Goal: Task Accomplishment & Management: Complete application form

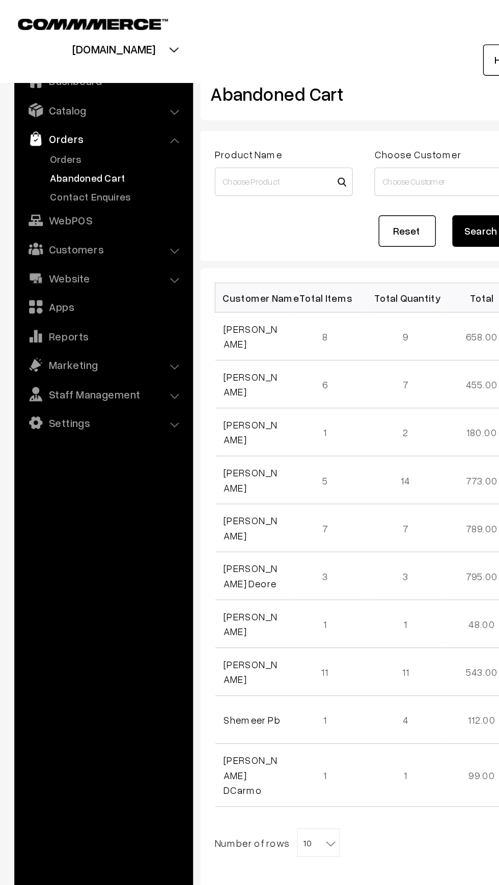
click at [25, 100] on img at bounding box center [25, 99] width 10 height 10
click at [21, 99] on img at bounding box center [25, 99] width 10 height 10
click at [36, 113] on link "Orders" at bounding box center [83, 113] width 101 height 11
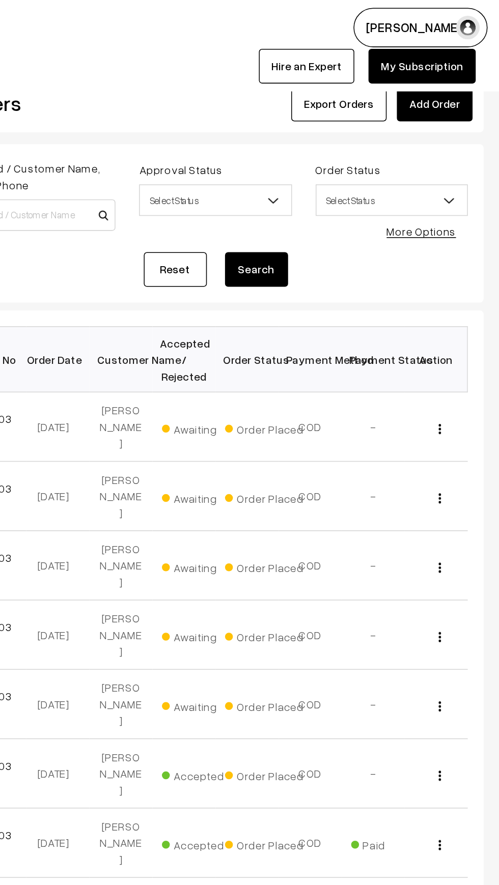
click at [451, 59] on link "Add Order" at bounding box center [457, 67] width 49 height 22
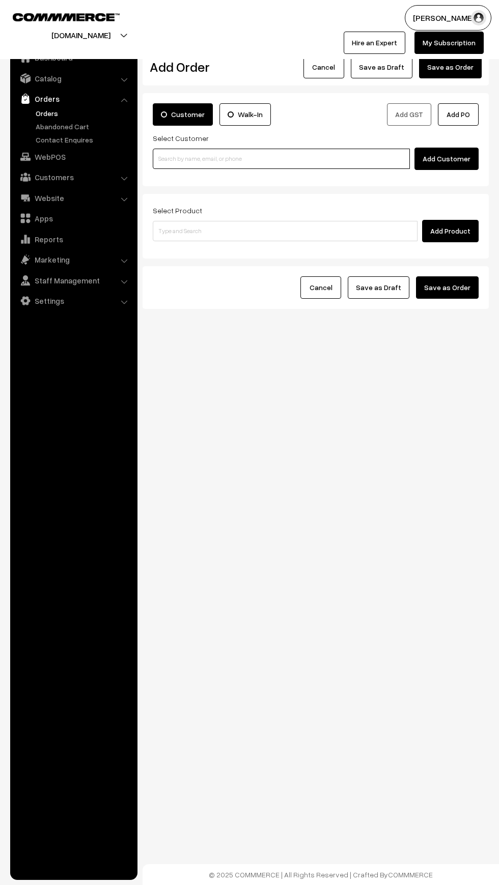
click at [187, 160] on input at bounding box center [281, 159] width 257 height 20
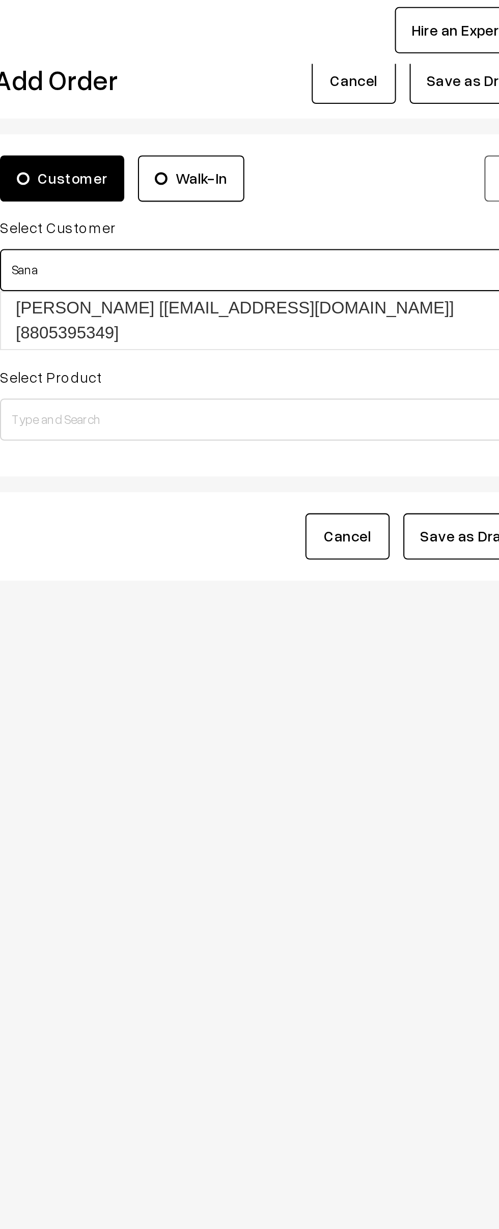
type input "Sana"
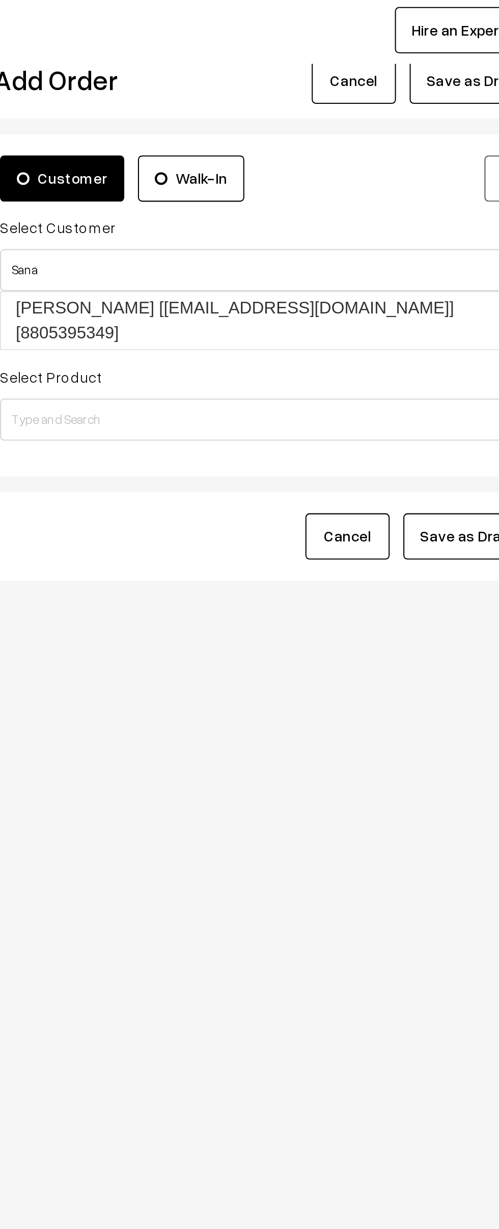
click at [153, 48] on div "mouldmarket.in Go to Website Create New Store" at bounding box center [122, 29] width 255 height 49
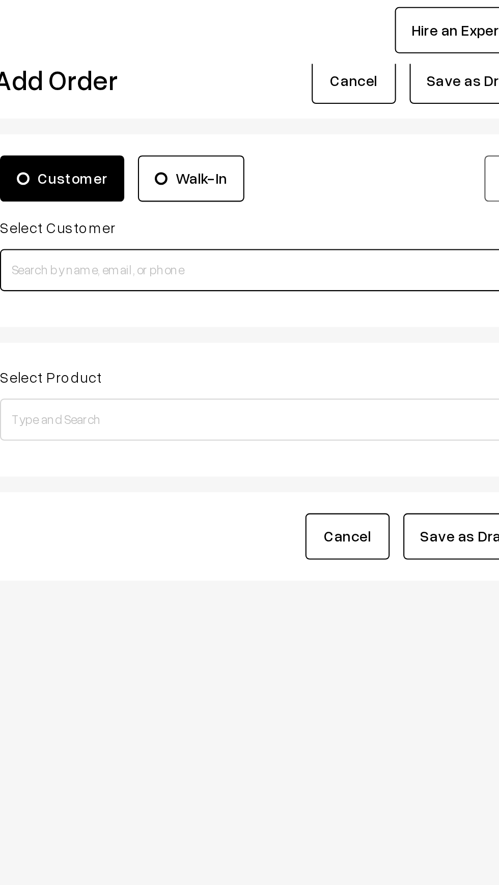
click at [187, 162] on input at bounding box center [281, 159] width 257 height 20
click at [190, 157] on input at bounding box center [281, 159] width 257 height 20
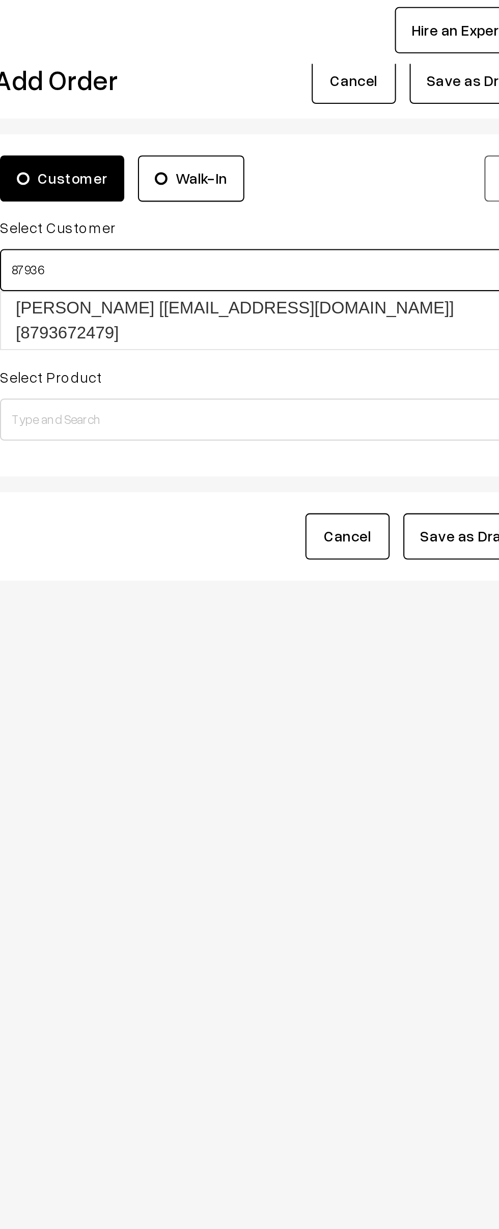
click at [172, 183] on link "Imran Ansari [emiansar1713@gmail.com] [8793672479]" at bounding box center [282, 182] width 259 height 27
type input "87936"
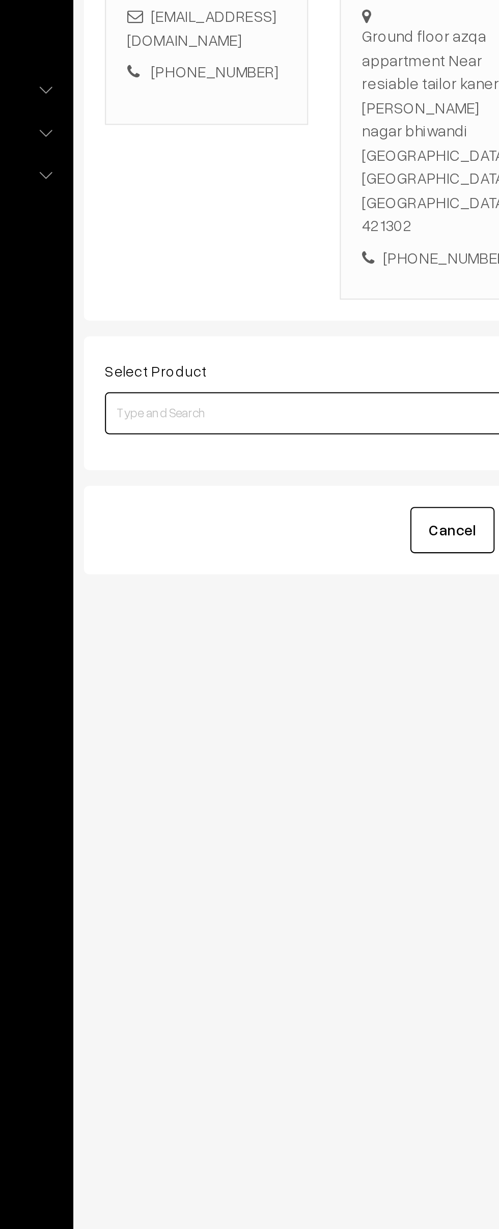
click at [165, 407] on input at bounding box center [285, 417] width 265 height 20
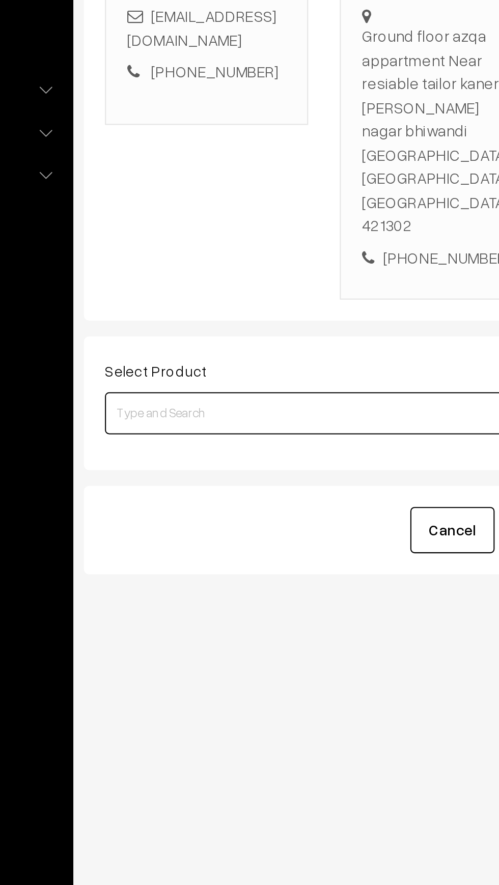
click at [159, 407] on input at bounding box center [285, 417] width 265 height 20
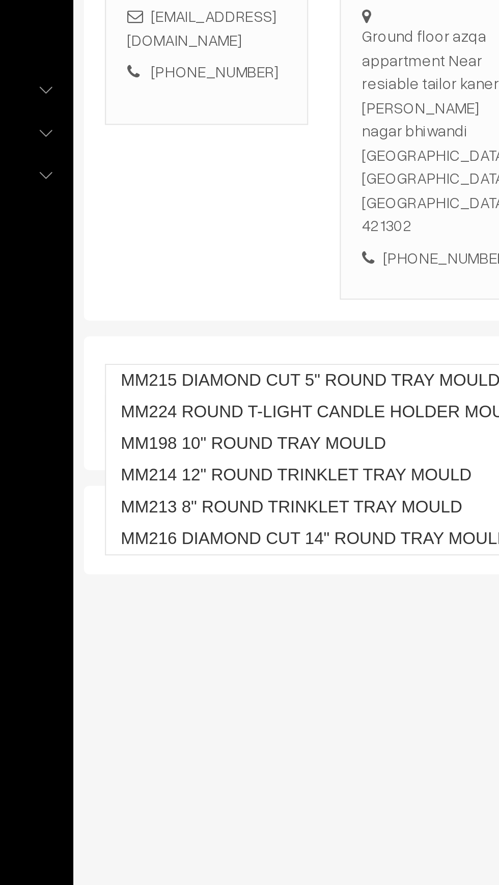
type input "D"
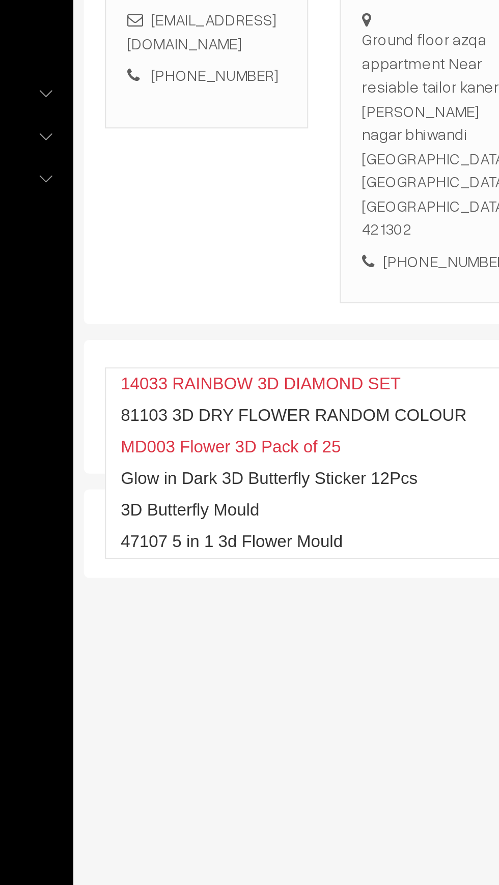
click at [167, 407] on input "3d" at bounding box center [285, 417] width 265 height 20
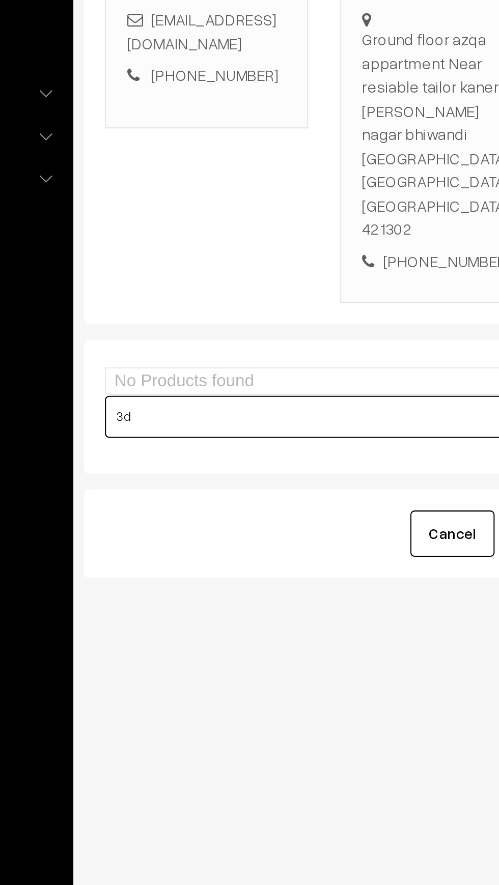
type input "3"
type input "D"
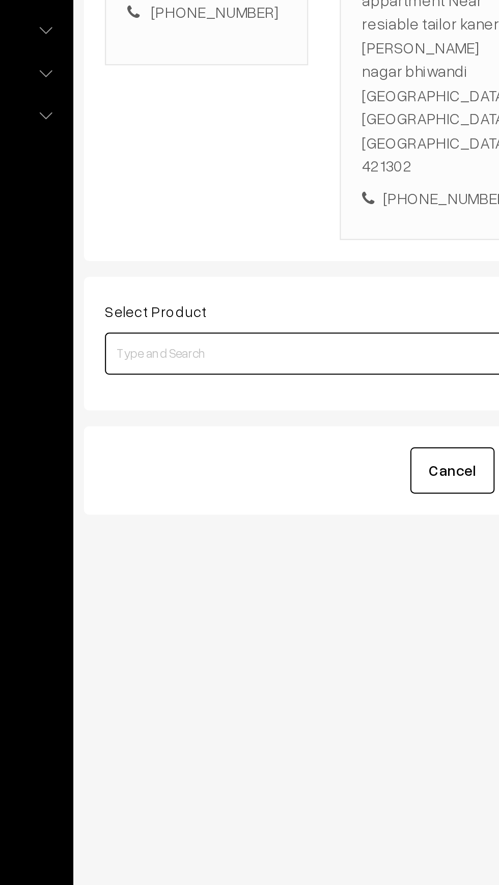
click at [178, 407] on input at bounding box center [285, 417] width 265 height 20
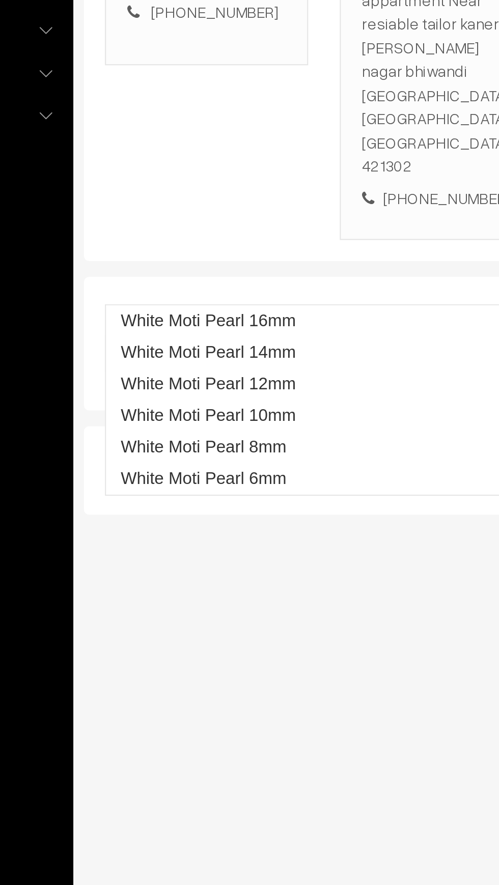
type input "Mm313"
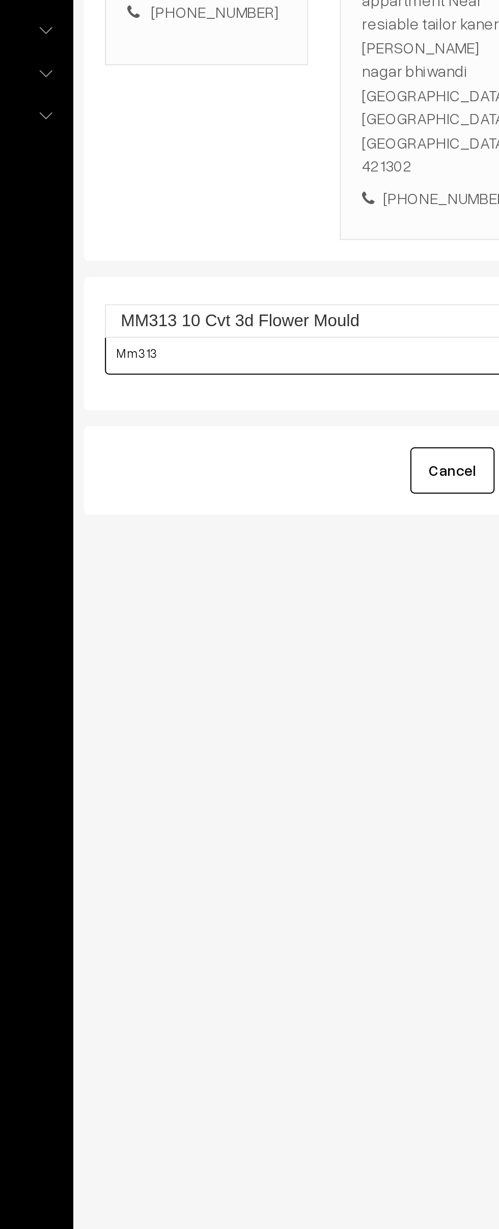
click at [182, 403] on link "MM313 10 Cvt 3d Flower Mould" at bounding box center [285, 401] width 265 height 15
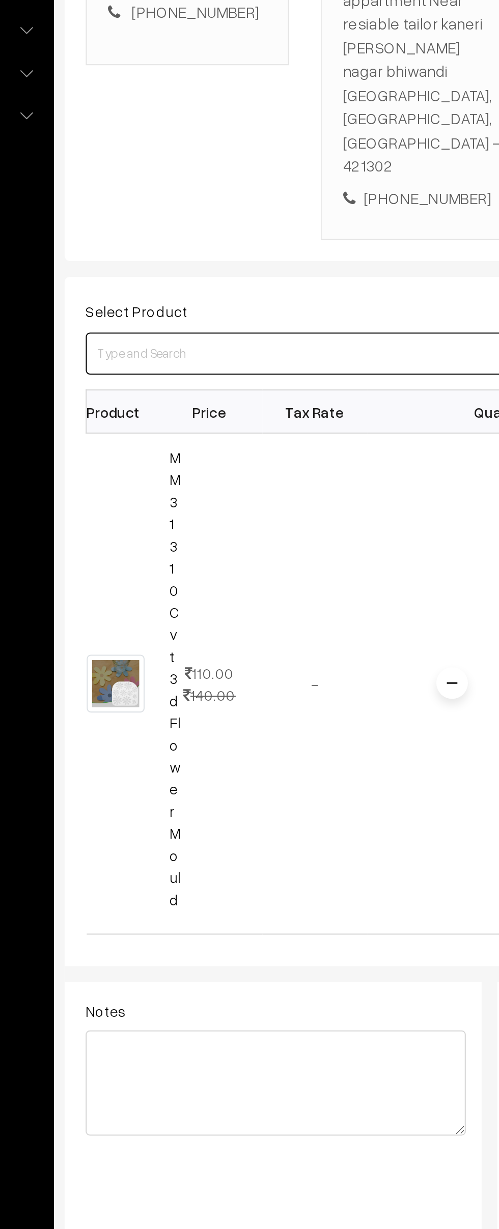
click at [164, 407] on input at bounding box center [285, 417] width 265 height 20
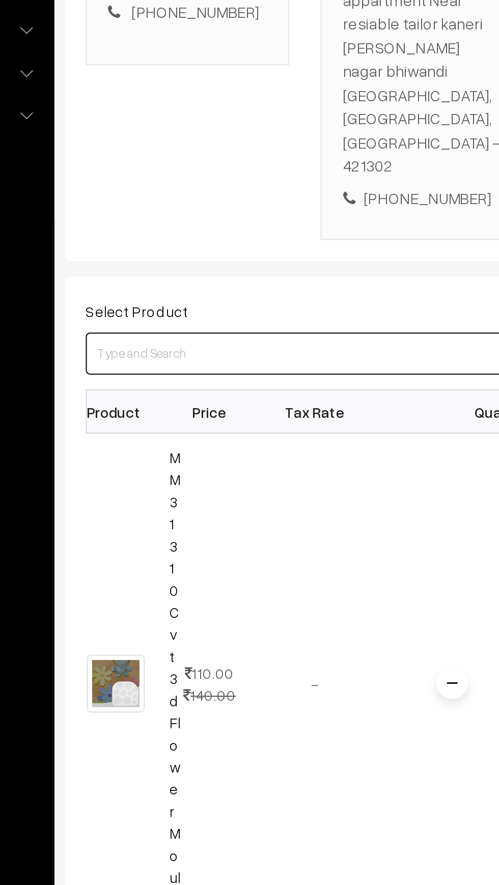
click at [174, 407] on input at bounding box center [285, 417] width 265 height 20
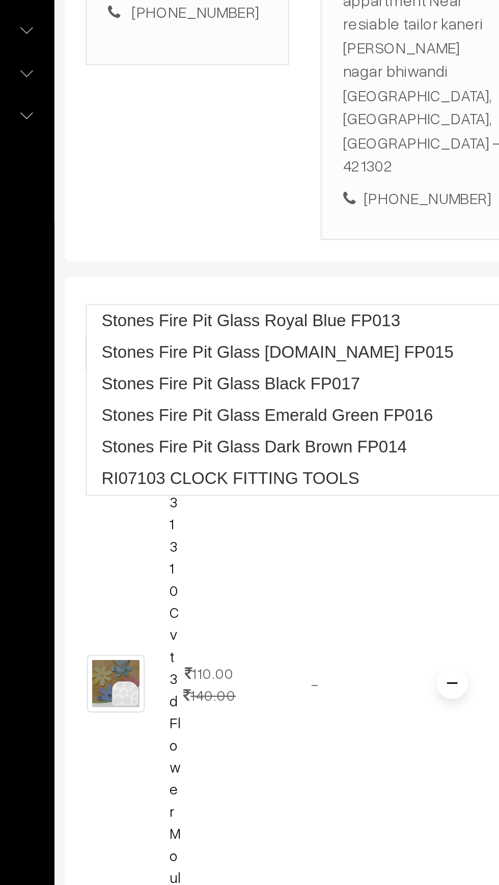
type input "Fill"
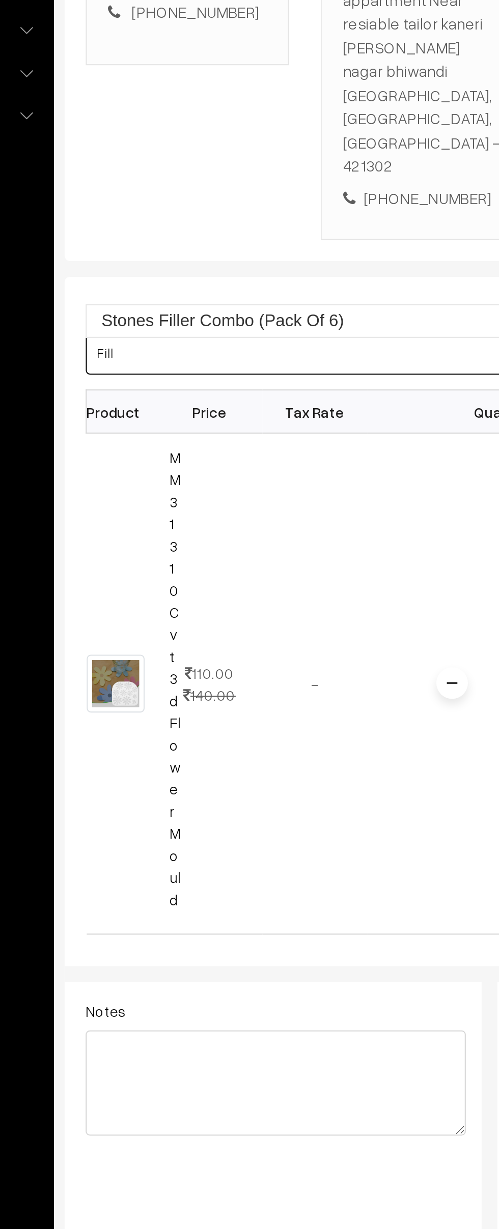
click at [179, 397] on link "Stones Filler Combo (Pack Of 6)" at bounding box center [285, 401] width 265 height 15
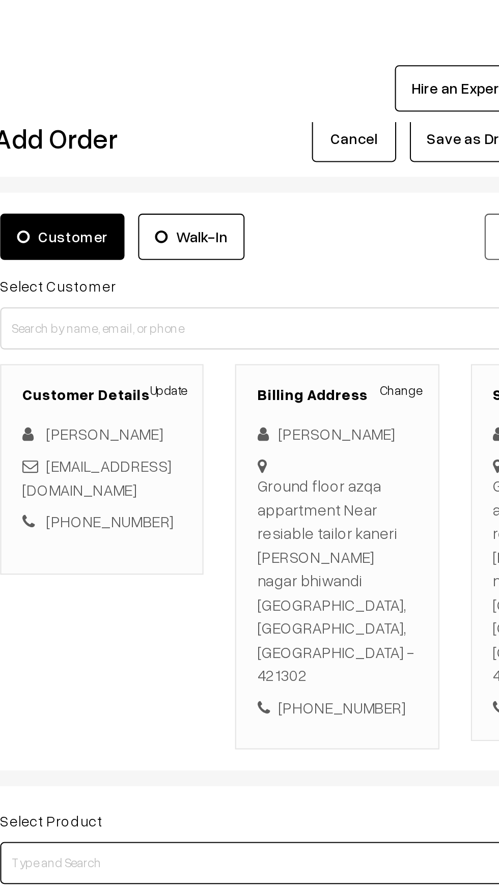
click at [252, 407] on input at bounding box center [285, 417] width 265 height 20
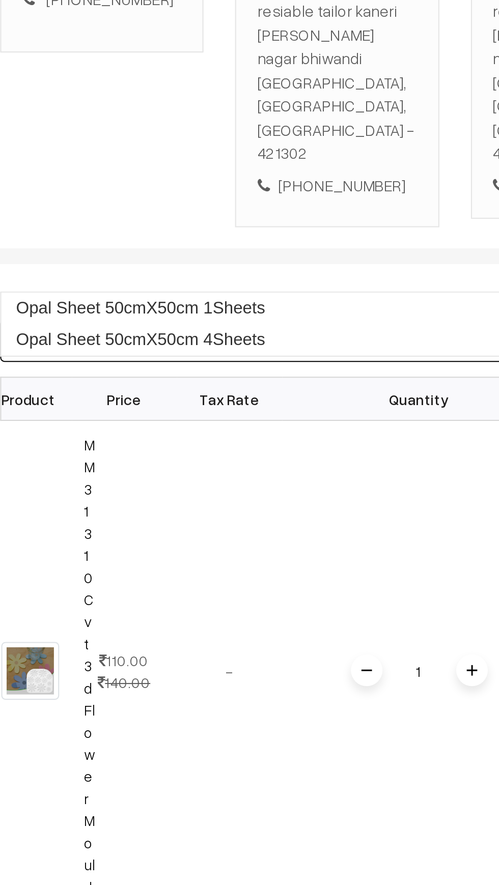
type input "Opal s"
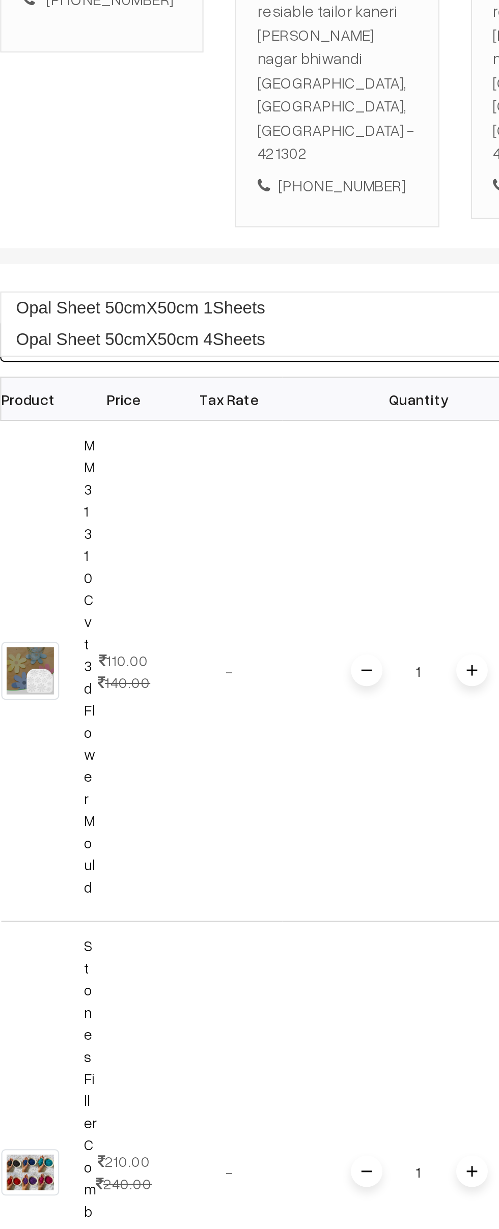
click at [185, 418] on link "Opal Sheet 50cmX50cm 4Sheets" at bounding box center [285, 416] width 265 height 15
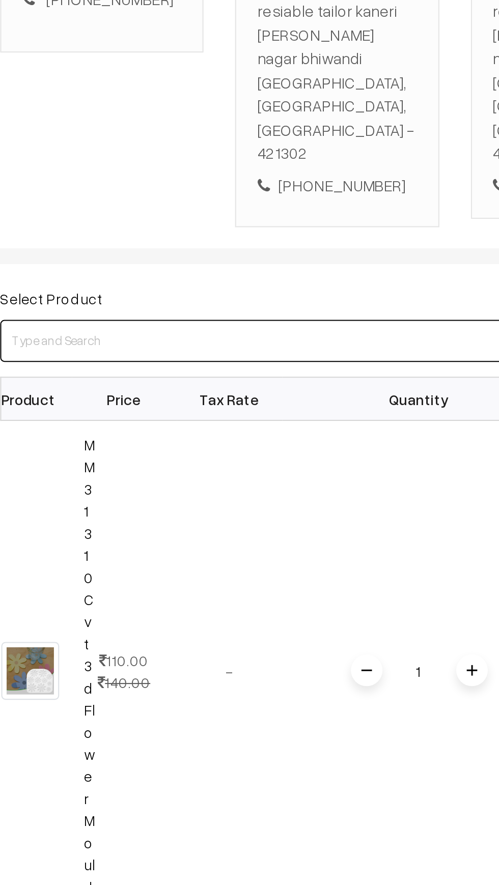
click at [187, 407] on input at bounding box center [285, 417] width 265 height 20
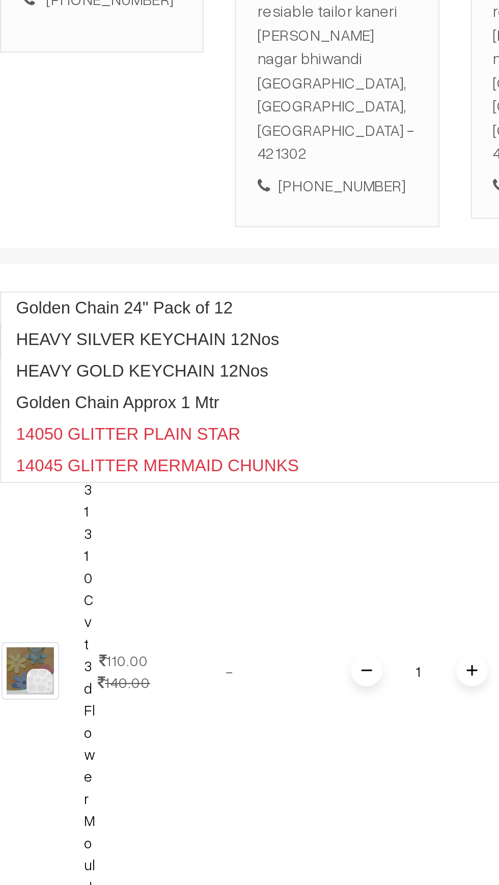
type input "Ai01"
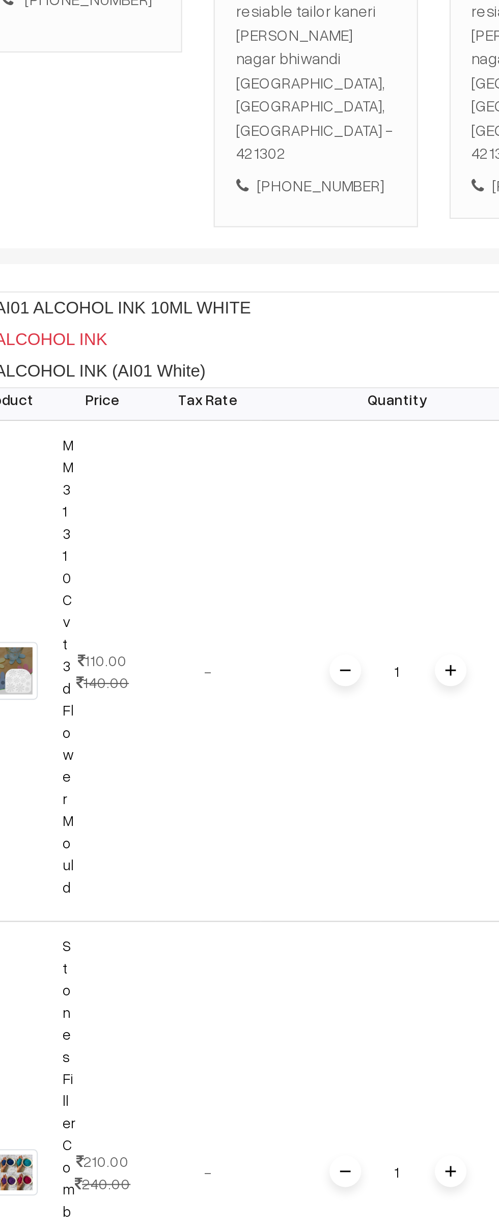
click at [221, 406] on link "AI01 ALCOHOL INK 10ML WHITE" at bounding box center [285, 401] width 265 height 15
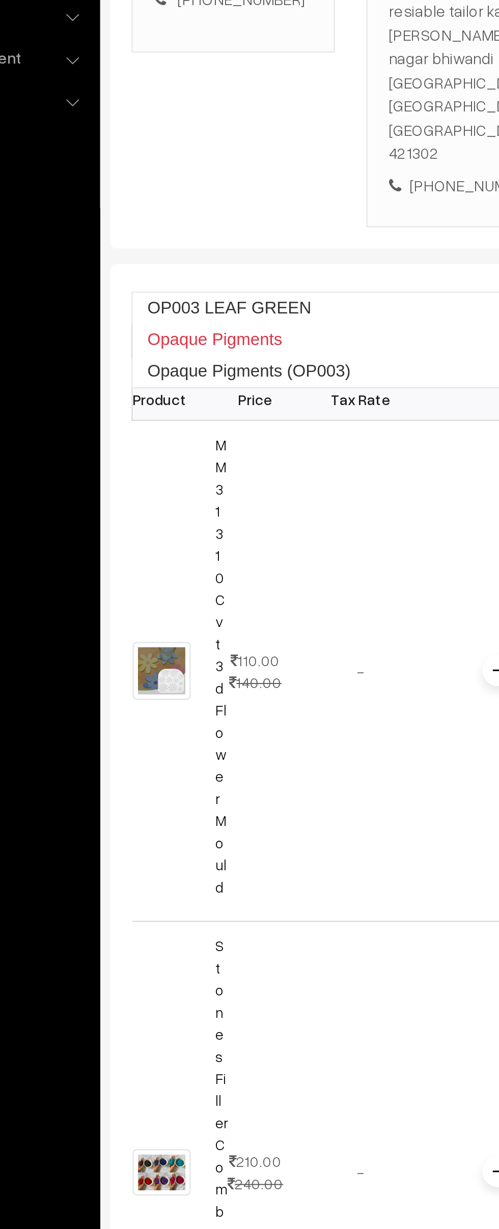
type input "Op003"
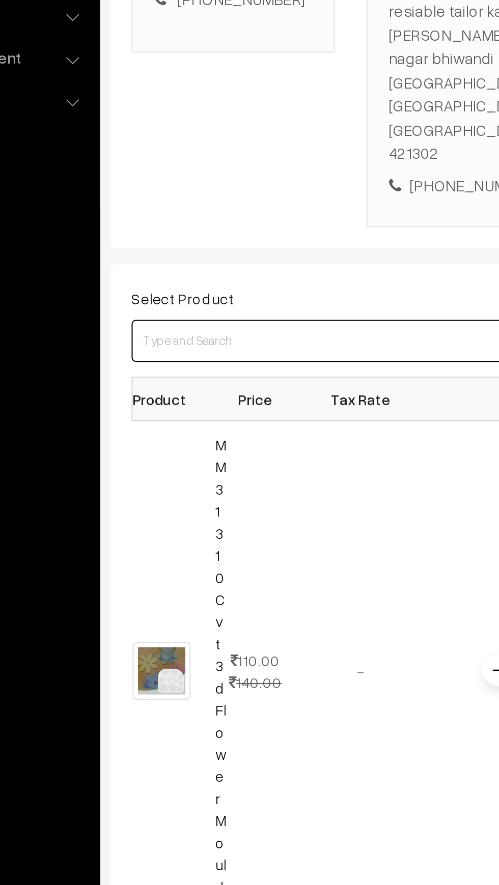
click at [162, 407] on input at bounding box center [285, 417] width 265 height 20
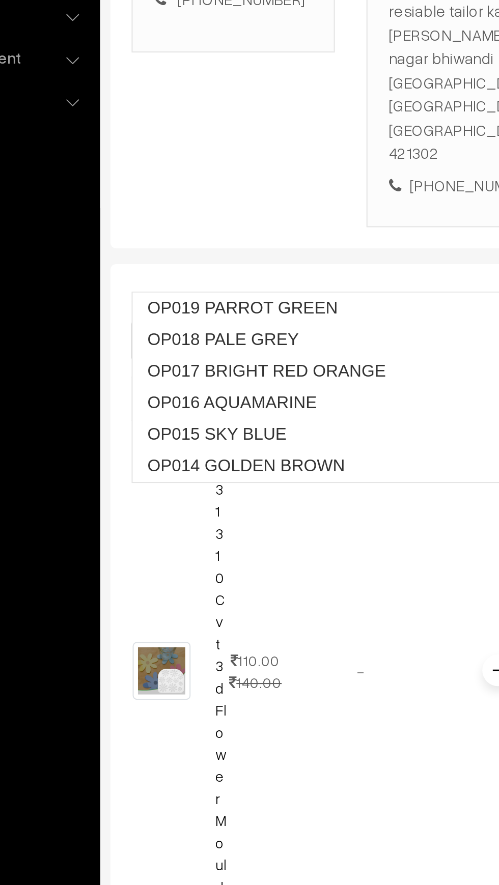
type input "Op013"
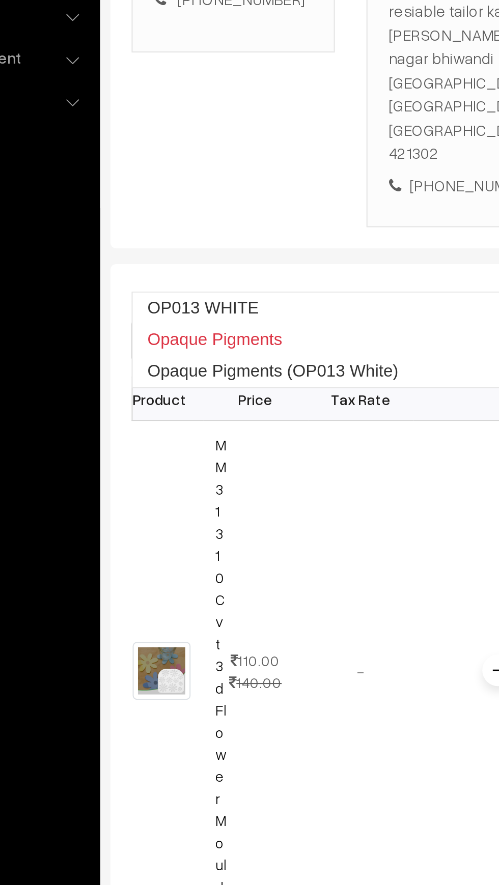
click at [173, 395] on link "OP013 WHITE" at bounding box center [285, 401] width 265 height 15
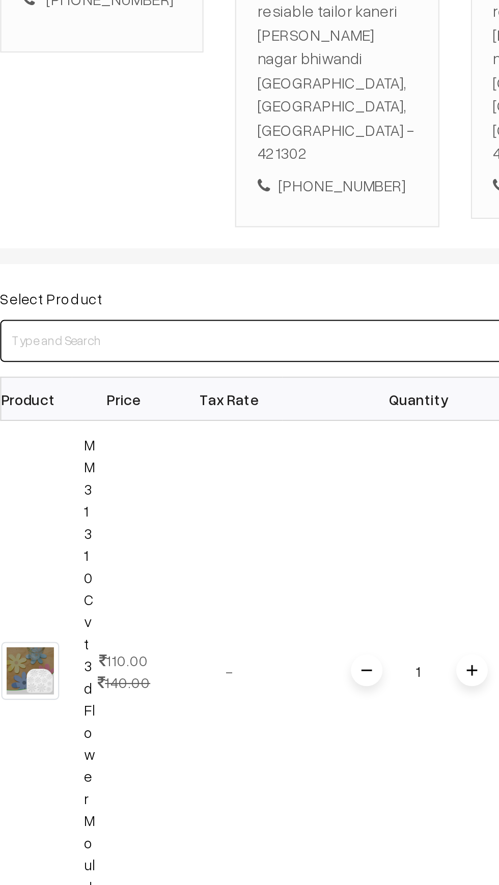
click at [197, 407] on input at bounding box center [285, 417] width 265 height 20
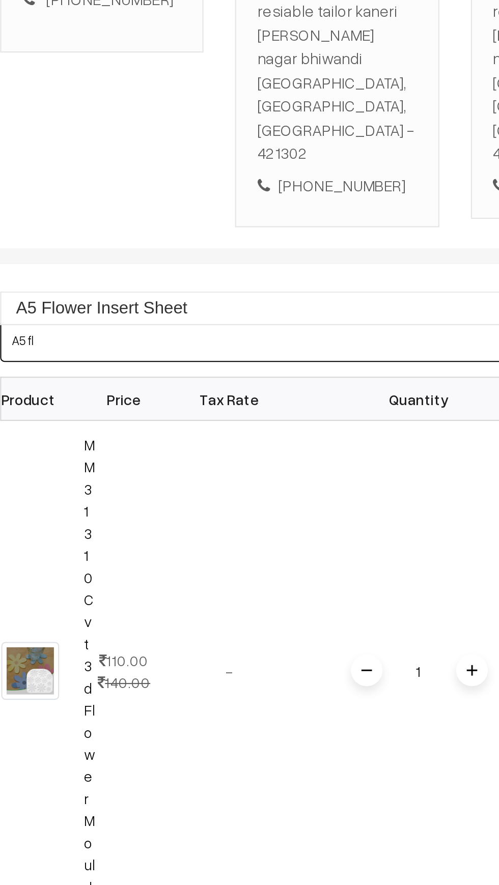
type input "A5 flo"
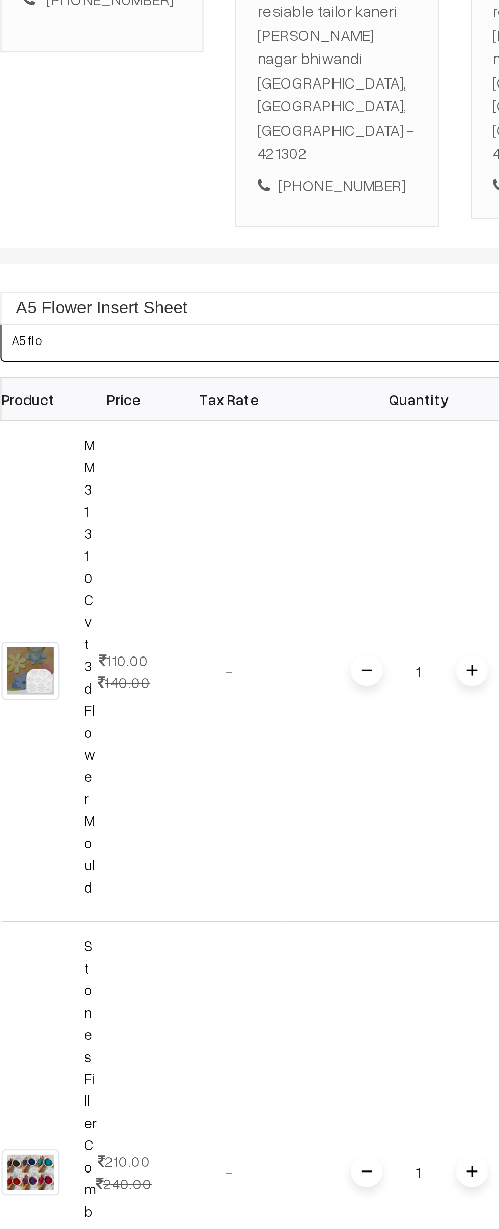
click at [185, 400] on link "A5 Flower Insert Sheet" at bounding box center [285, 401] width 265 height 15
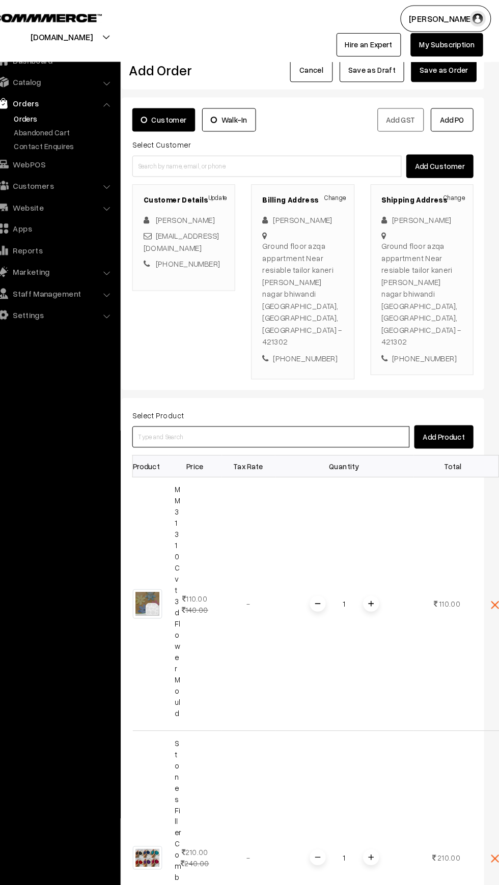
click at [181, 407] on input at bounding box center [281, 417] width 265 height 20
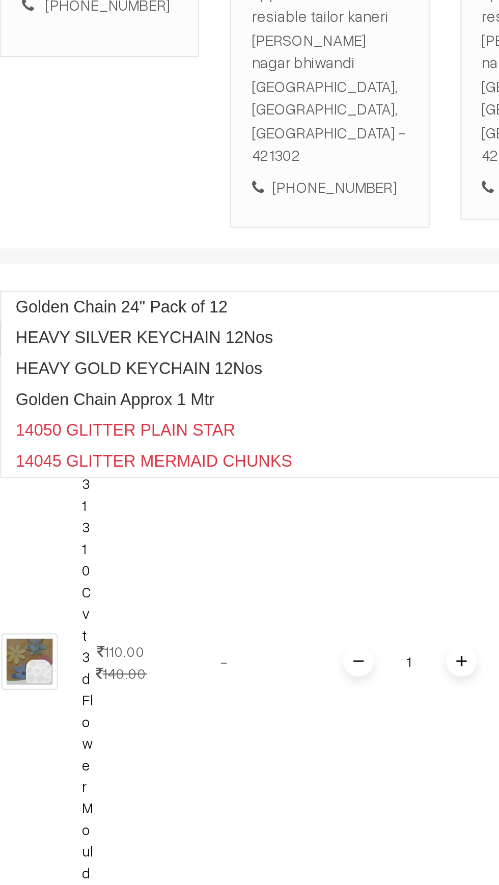
type input "Ai103"
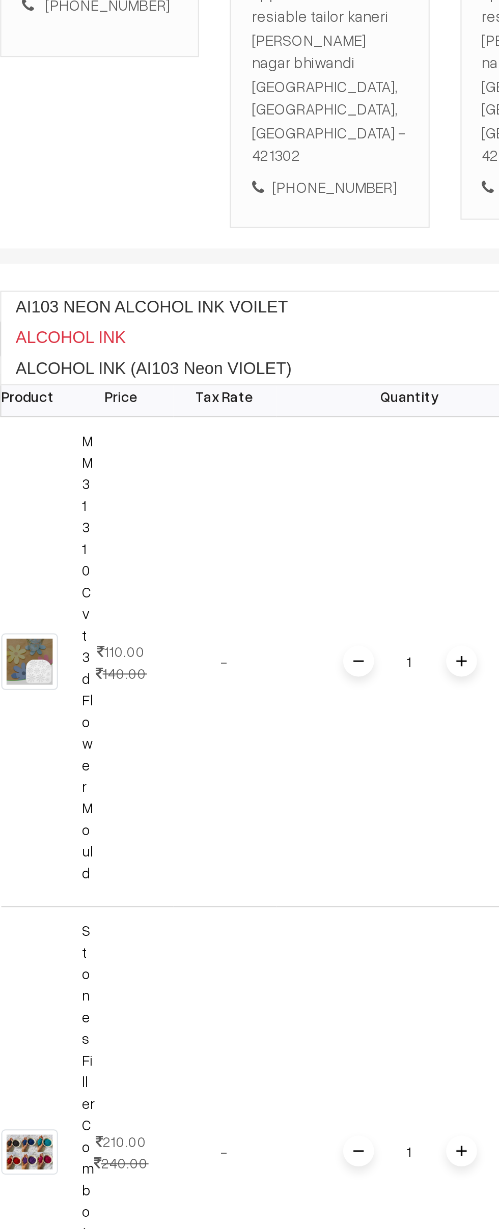
click at [165, 401] on link "AI103 NEON ALCOHOL INK VOILET" at bounding box center [281, 401] width 265 height 15
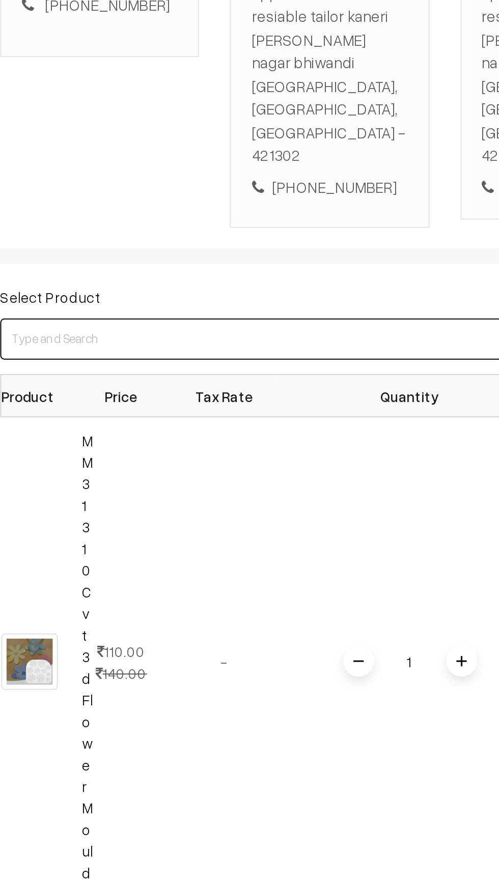
click at [181, 407] on input at bounding box center [281, 417] width 265 height 20
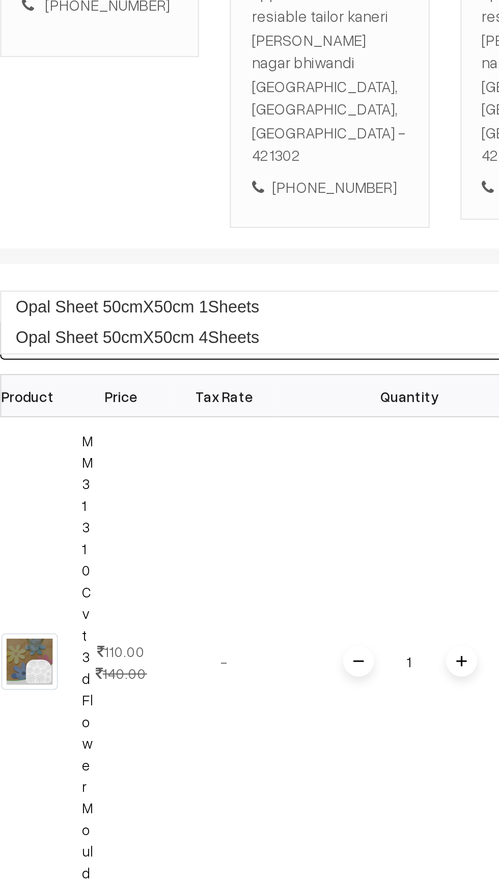
type input "07102"
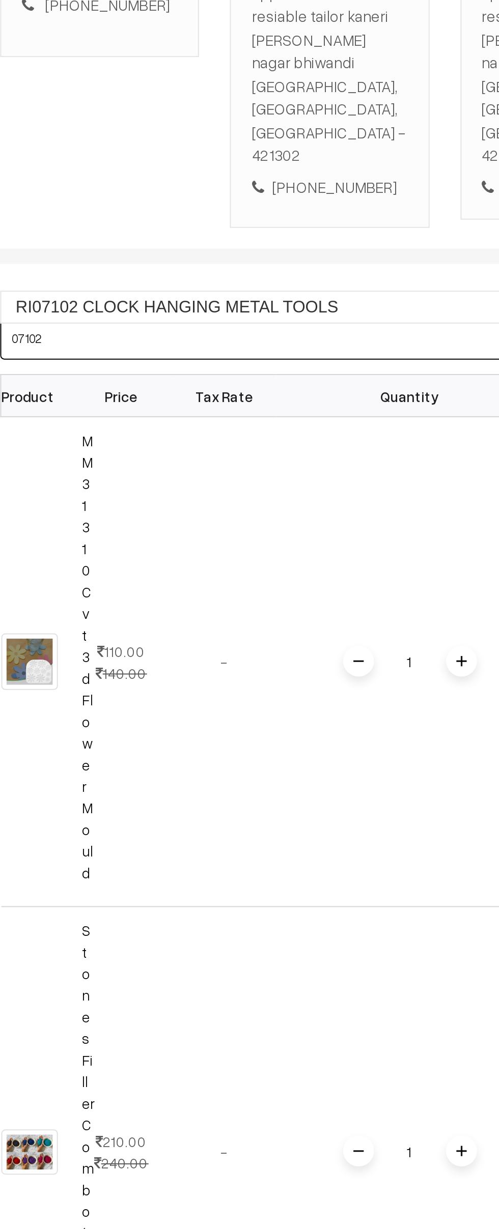
click at [164, 404] on link "RI07102 CLOCK HANGING METAL TOOLS" at bounding box center [281, 401] width 265 height 15
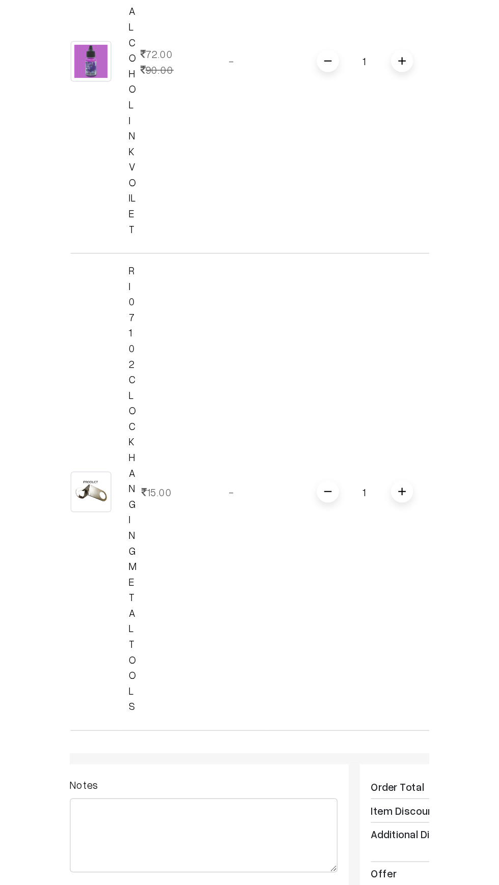
scroll to position [1361, 0]
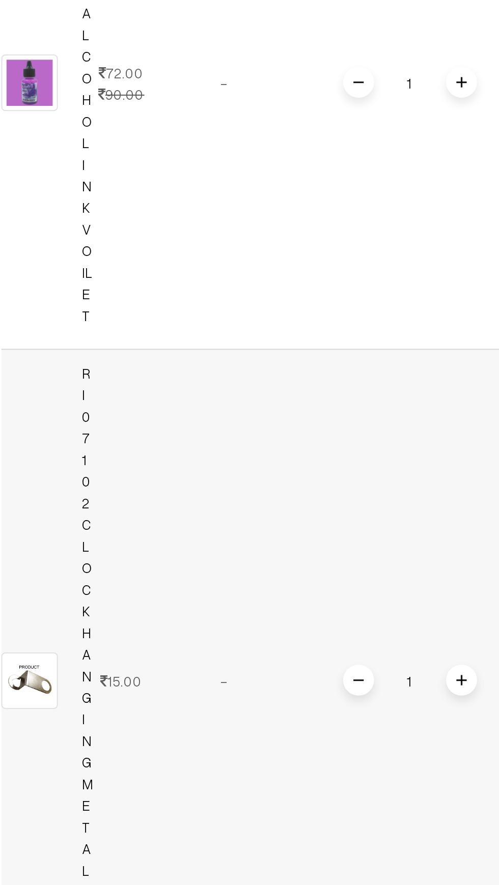
click at [387, 775] on div "1" at bounding box center [351, 784] width 76 height 18
click at [375, 781] on img at bounding box center [376, 783] width 5 height 5
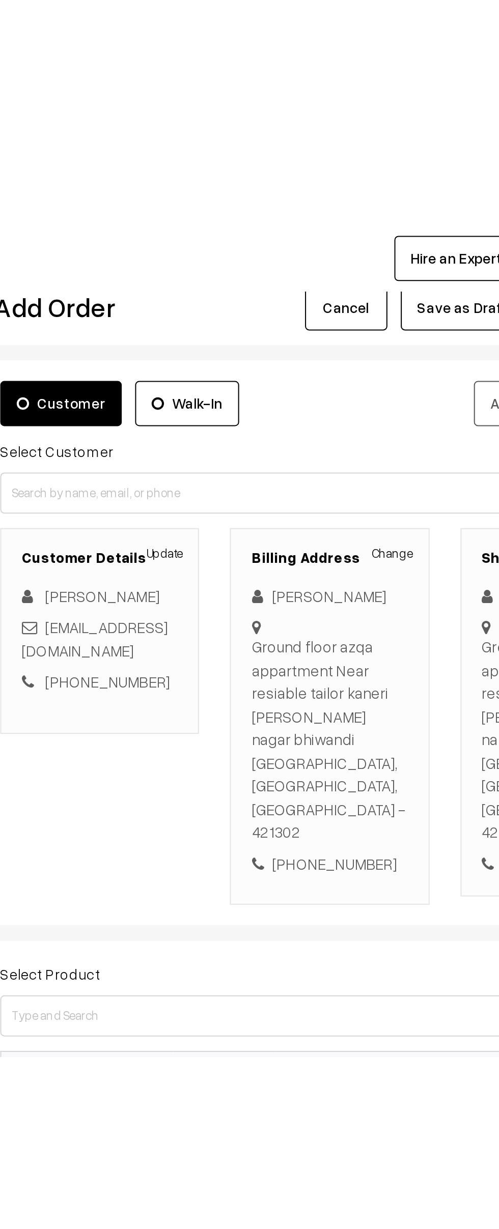
scroll to position [0, 0]
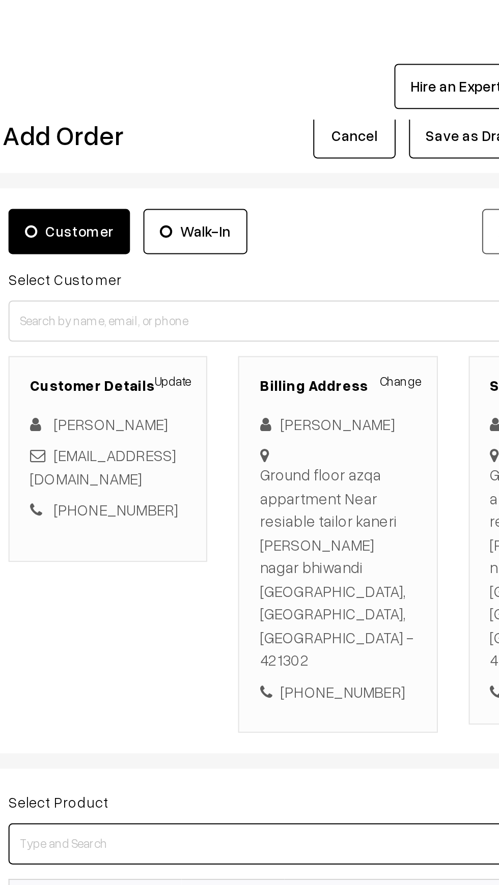
click at [257, 407] on input at bounding box center [285, 417] width 265 height 20
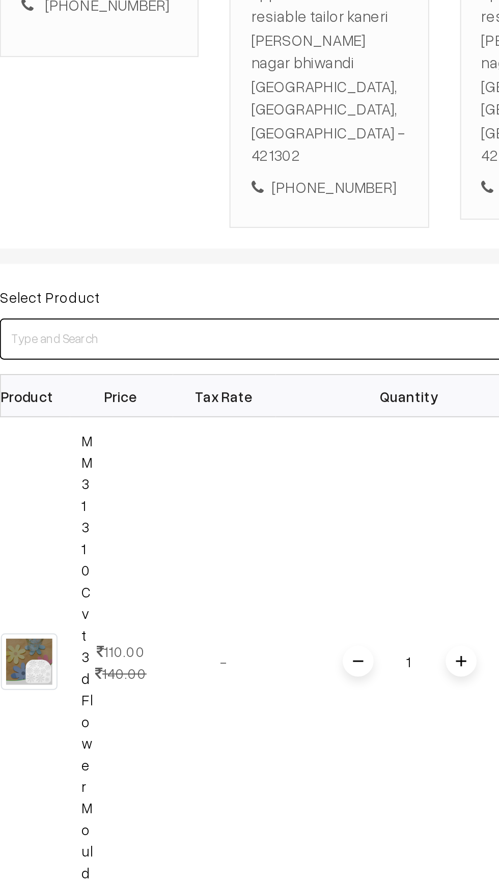
type input "?"
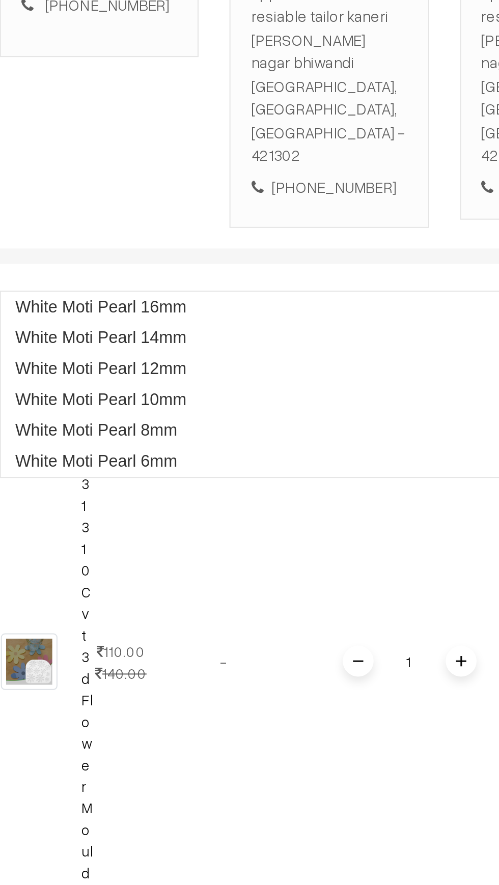
type input "Mm196"
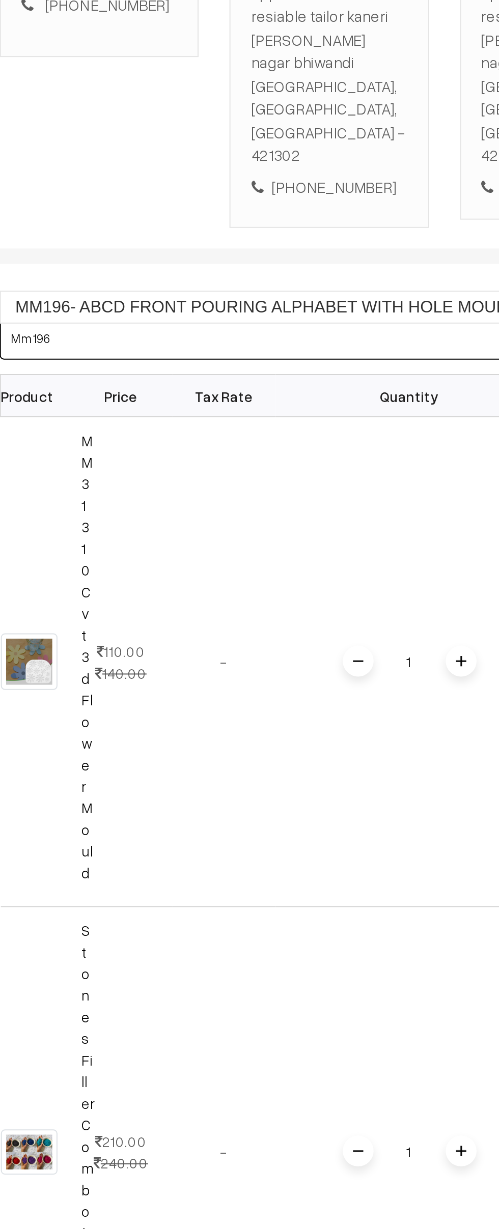
click at [176, 404] on link "MM196- ABCD FRONT POURING ALPHABET WITH HOLE MOULD" at bounding box center [285, 401] width 265 height 15
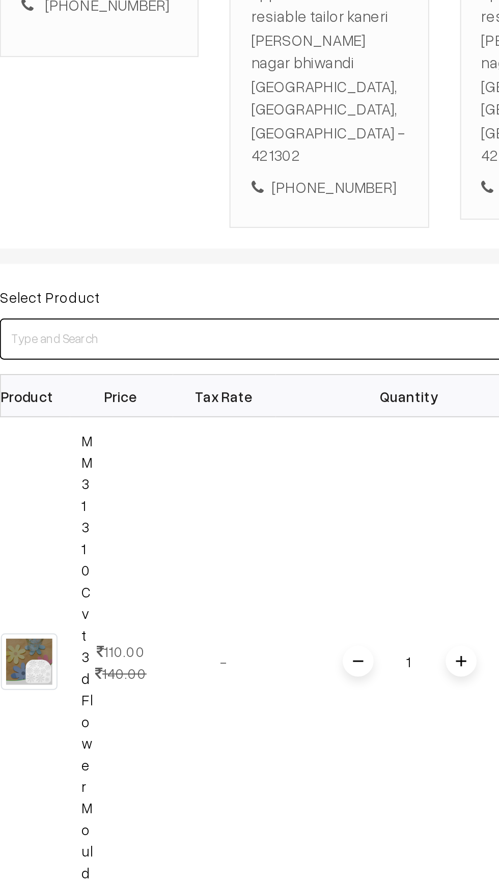
click at [186, 407] on input at bounding box center [285, 417] width 265 height 20
type input "Gold acr"
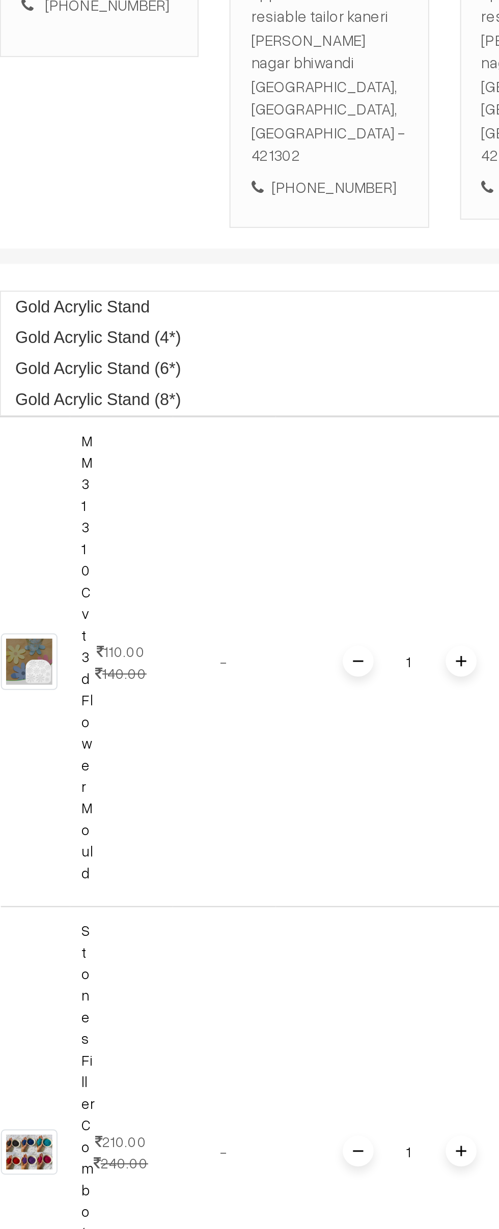
click at [183, 431] on link "Gold Acrylic Stand (6*)" at bounding box center [285, 432] width 265 height 15
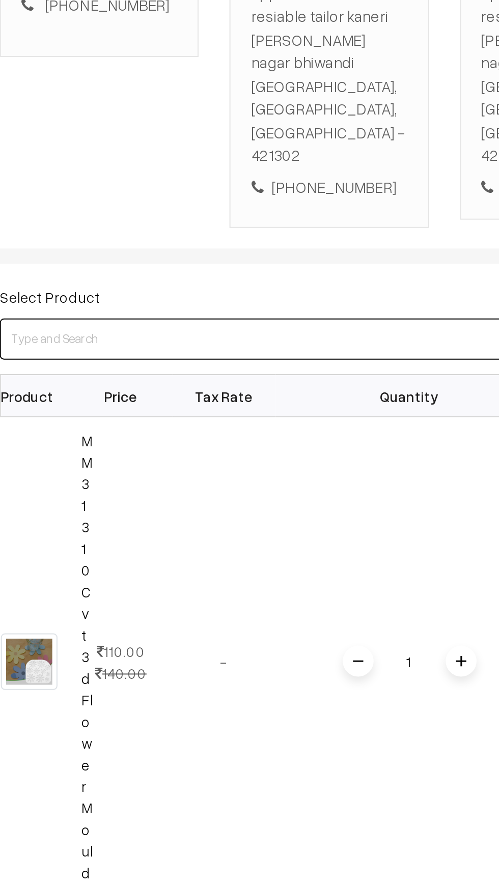
click at [187, 407] on input at bounding box center [285, 417] width 265 height 20
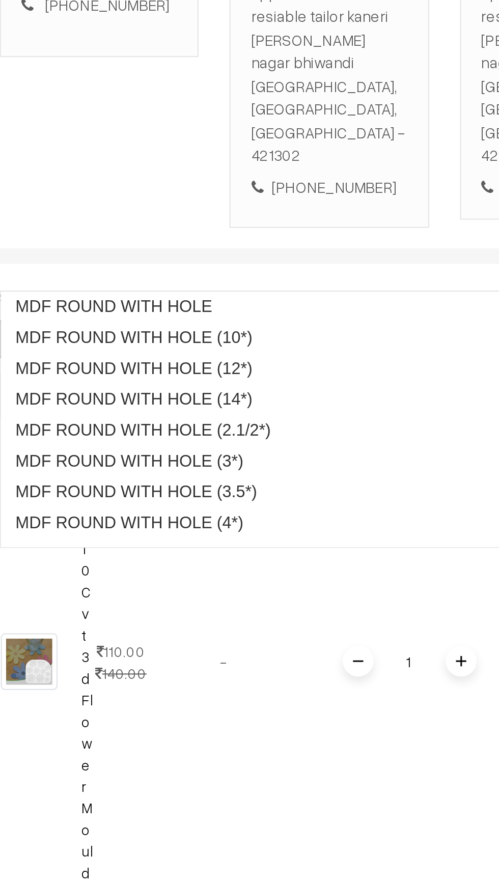
type input "Mdf rec"
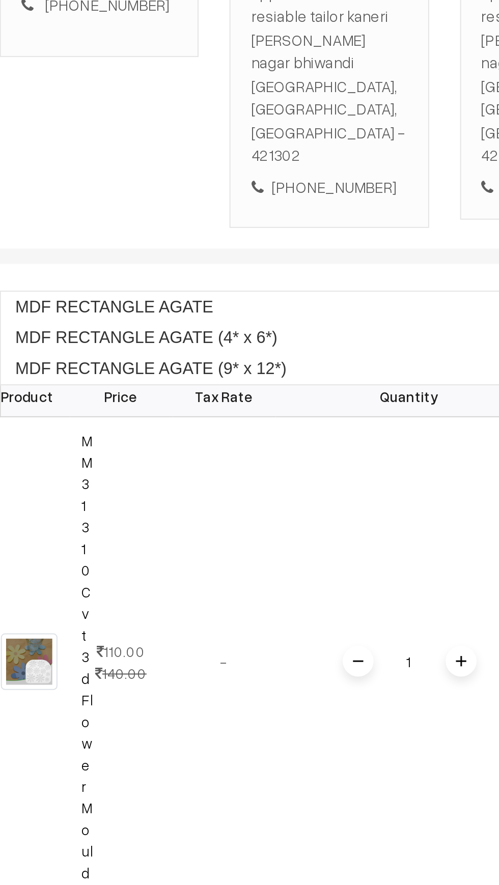
click at [183, 437] on link "MDF RECTANGLE AGATE (9* x 12*)" at bounding box center [285, 432] width 265 height 15
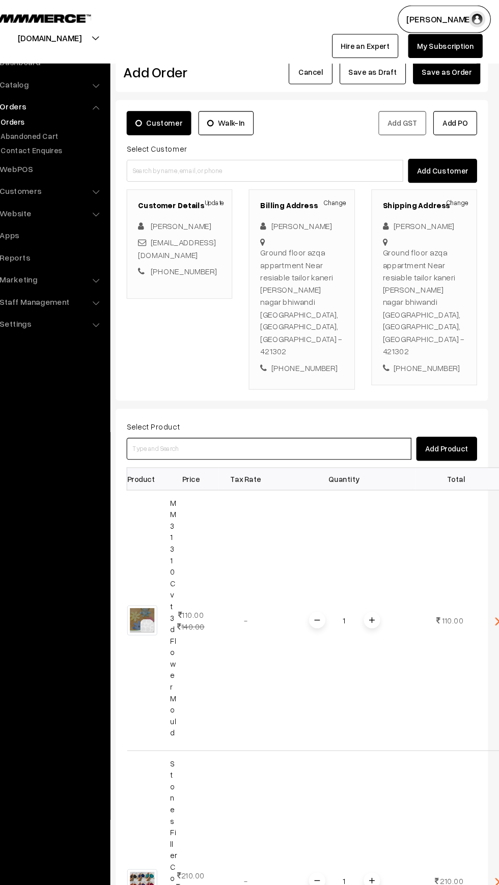
click at [179, 407] on input at bounding box center [285, 417] width 265 height 20
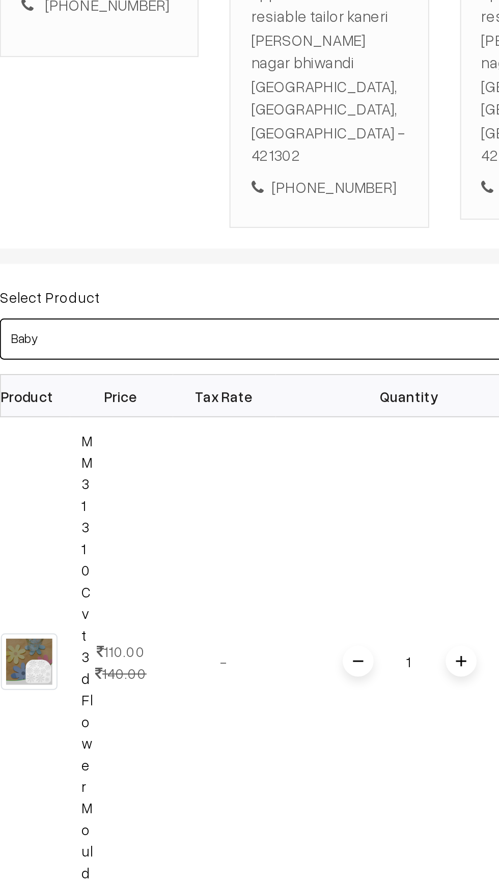
type input "Baby b"
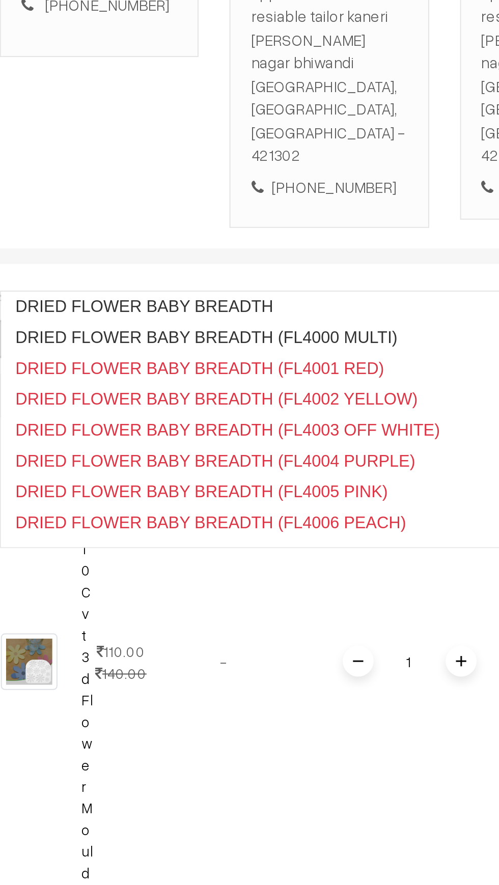
click at [183, 417] on link "DRIED FLOWER BABY BREADTH (FL4000 MULTI)" at bounding box center [285, 416] width 265 height 15
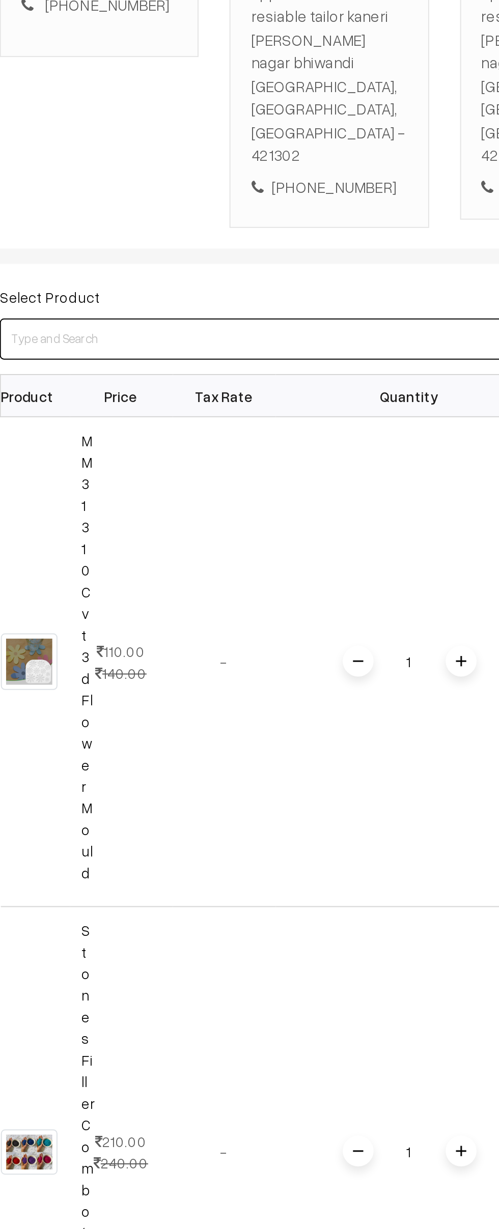
click at [182, 407] on input at bounding box center [285, 417] width 265 height 20
type input "Fl10"
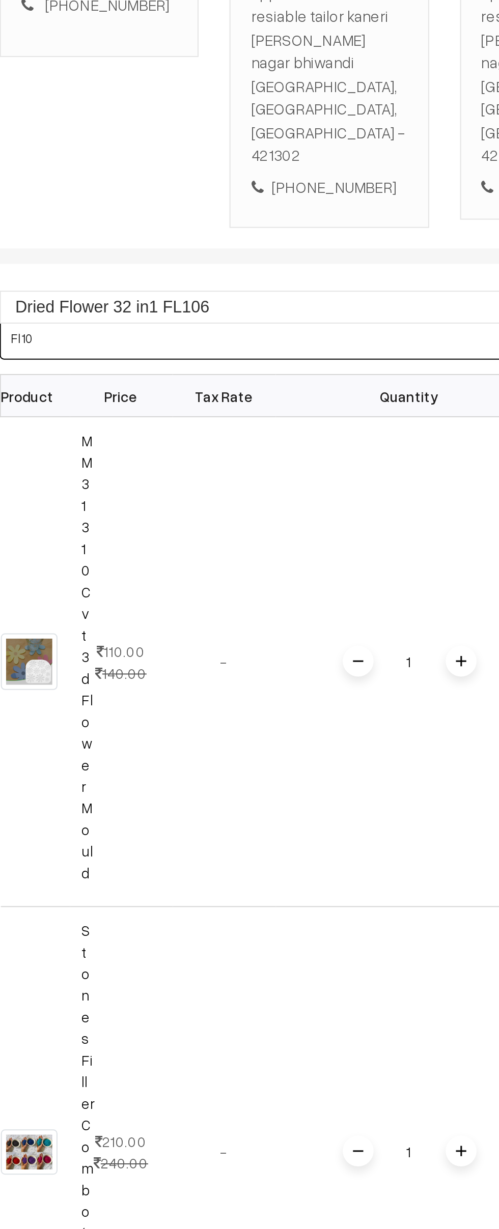
click at [172, 402] on link "Dried Flower 32 in1 FL106" at bounding box center [285, 401] width 265 height 15
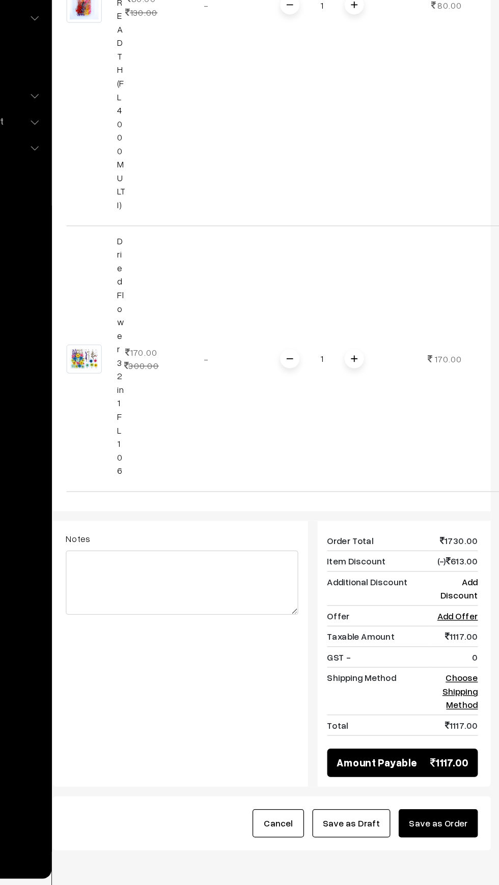
scroll to position [3247, 0]
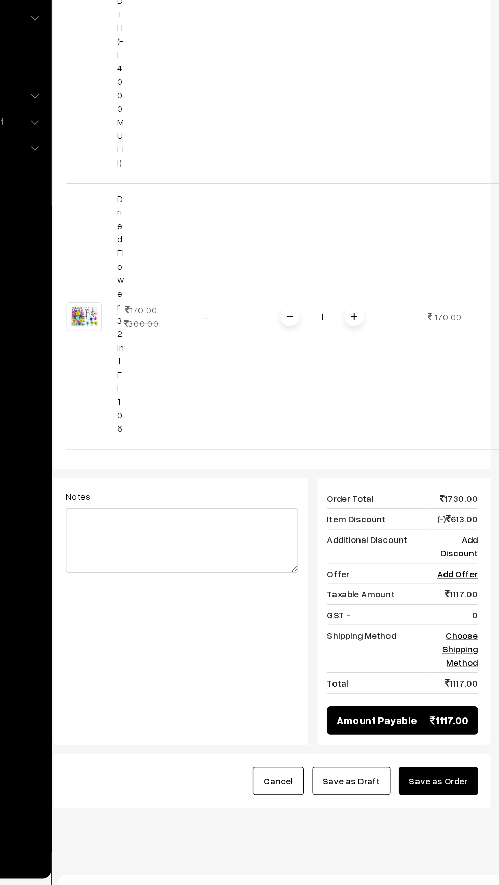
click at [461, 792] on button "Save as Order" at bounding box center [443, 803] width 63 height 22
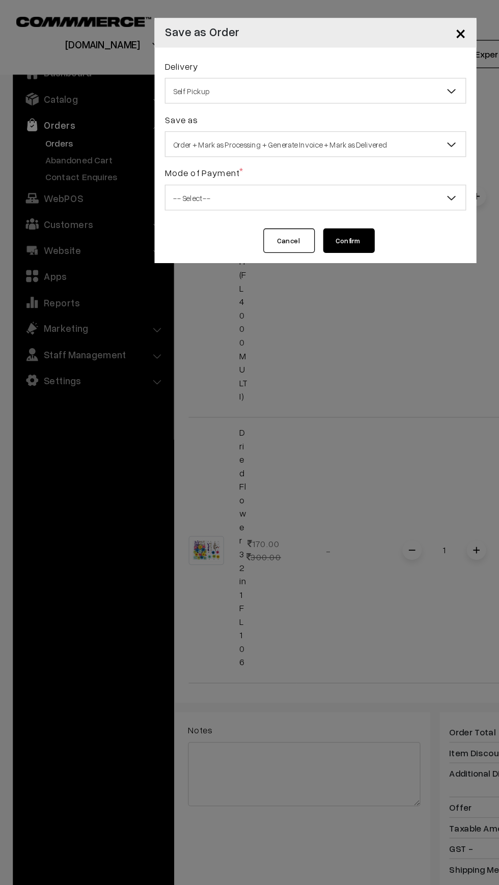
click at [151, 78] on span "Self Pickup" at bounding box center [249, 72] width 237 height 18
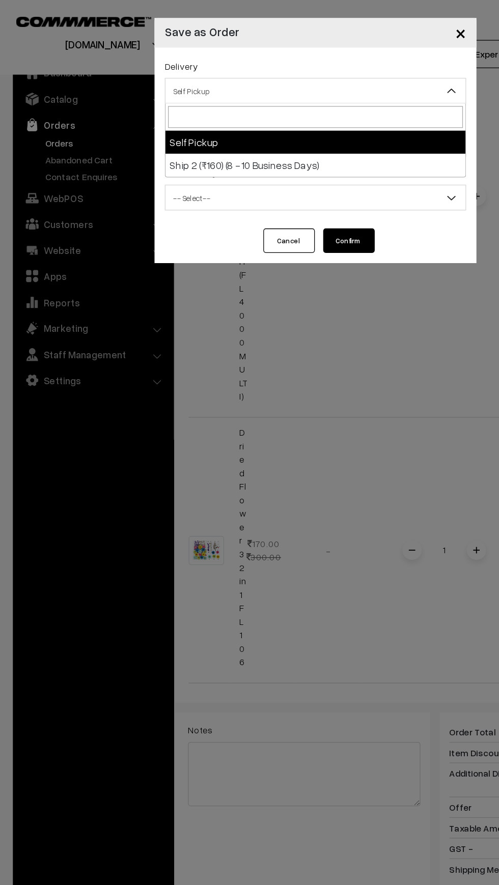
click at [136, 663] on div "× Save as Order Delivery Self Pickup Ship 2 (₹160) (8 - 10 Business Days) Self …" at bounding box center [249, 442] width 499 height 885
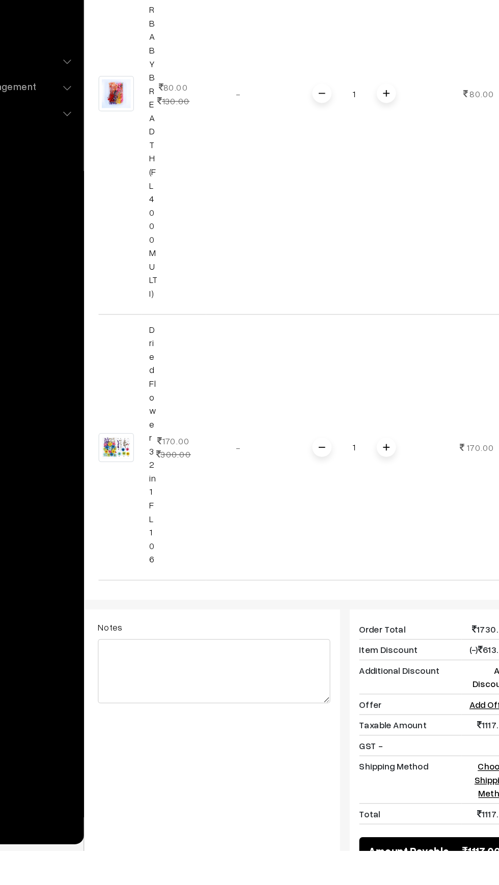
scroll to position [3116, 0]
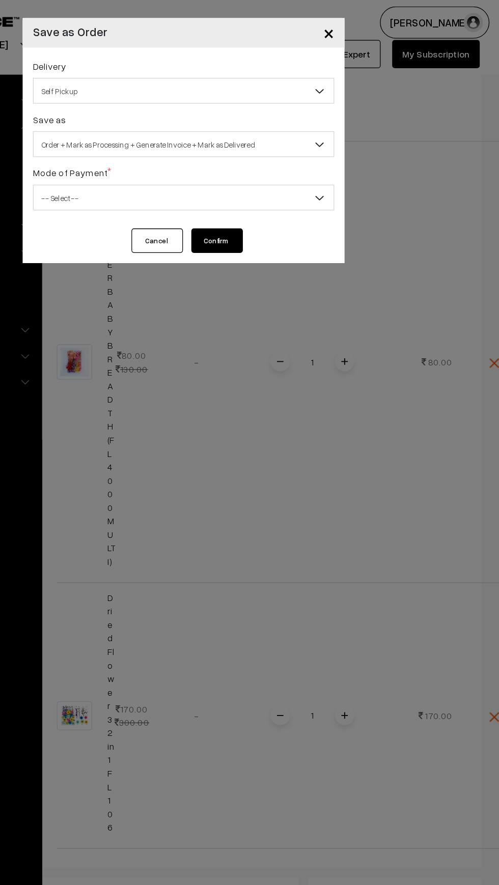
click at [150, 69] on span "Self Pickup" at bounding box center [249, 72] width 237 height 18
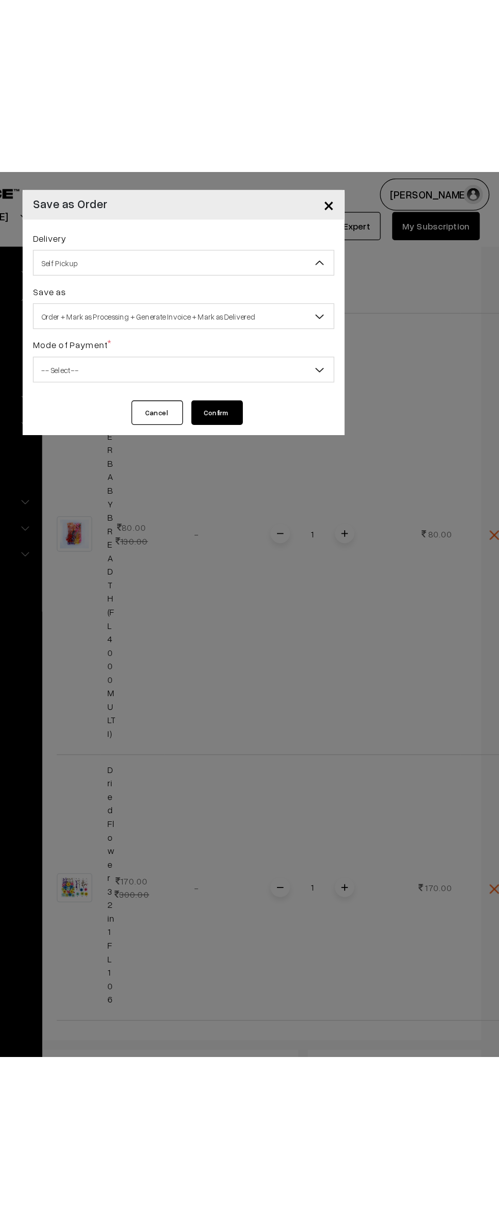
scroll to position [2689, 0]
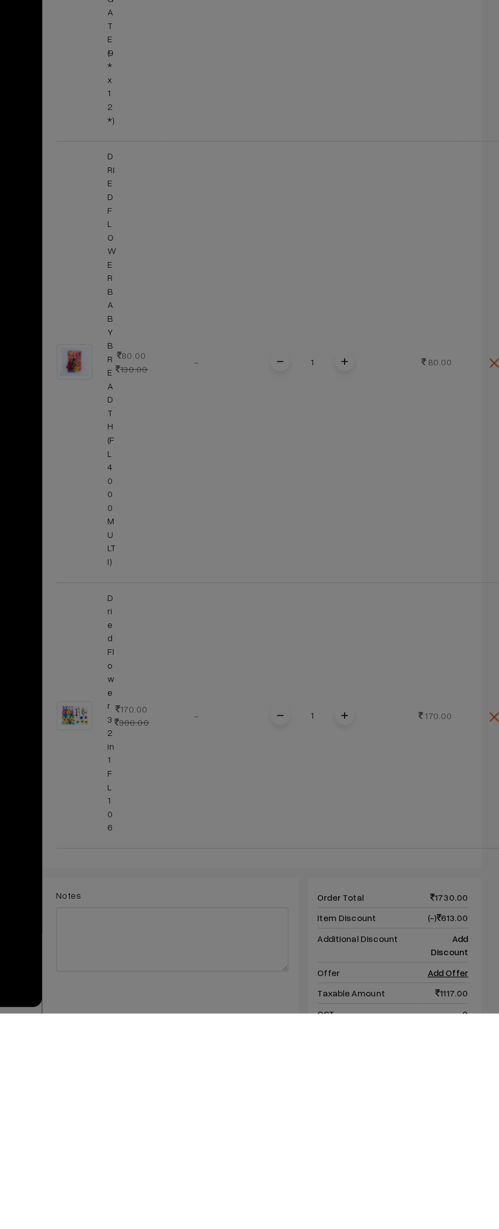
click at [147, 491] on div "× Save as Order Delivery Self Pickup Ship 2 (₹160) (8 - 10 Business Days) Self …" at bounding box center [249, 614] width 499 height 1229
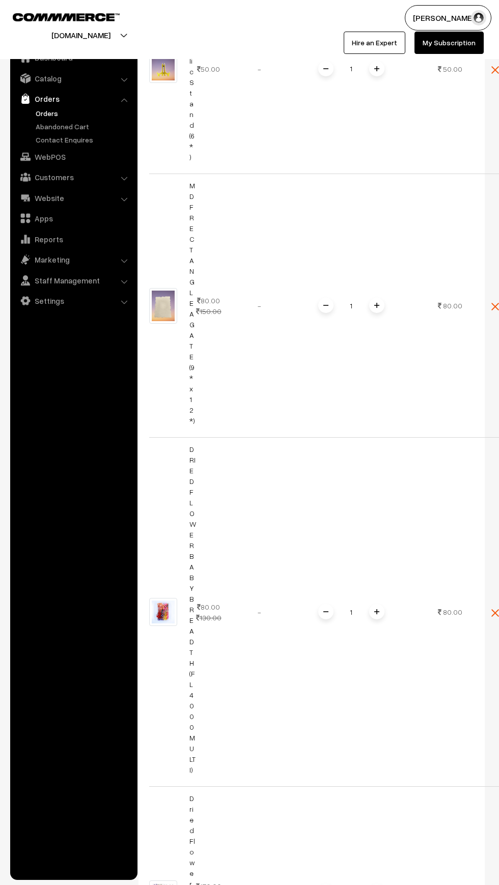
scroll to position [3116, 0]
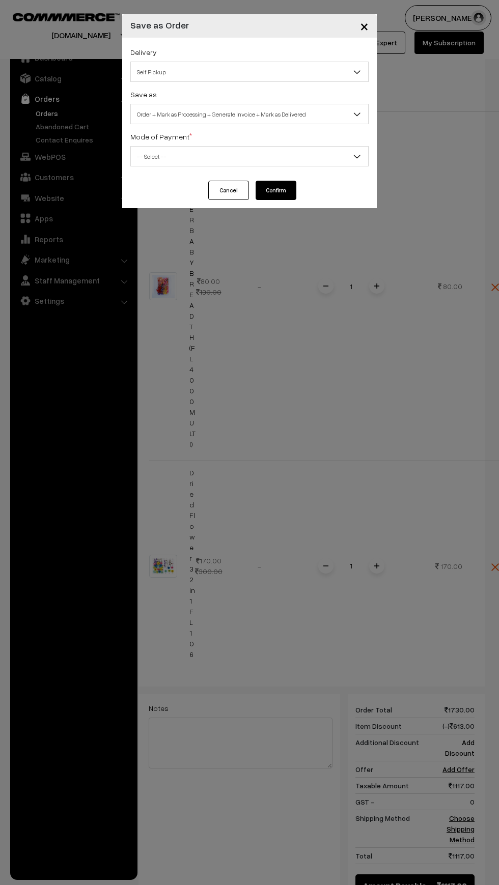
click at [160, 68] on span "Self Pickup" at bounding box center [249, 72] width 237 height 18
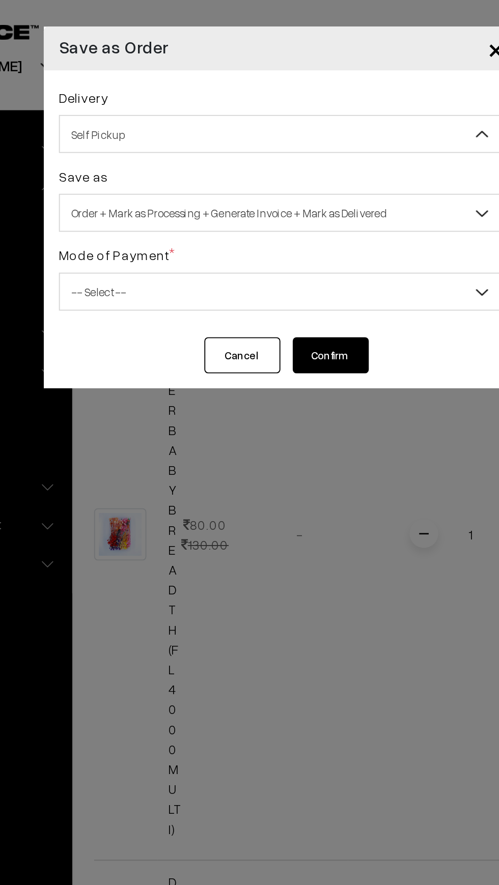
click at [158, 561] on div "× Save as Order Delivery Self Pickup Ship 2 (₹160) (8 - 10 Business Days) Self …" at bounding box center [249, 442] width 499 height 885
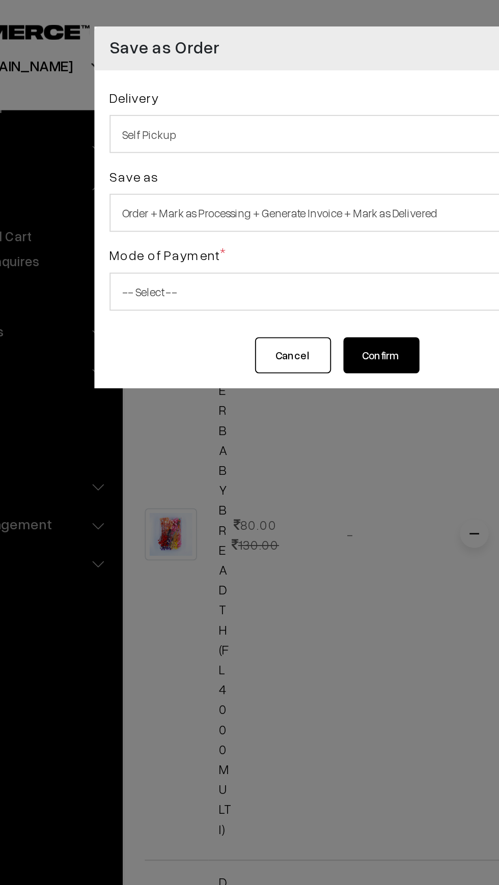
click at [160, 155] on span "-- Select --" at bounding box center [249, 157] width 237 height 18
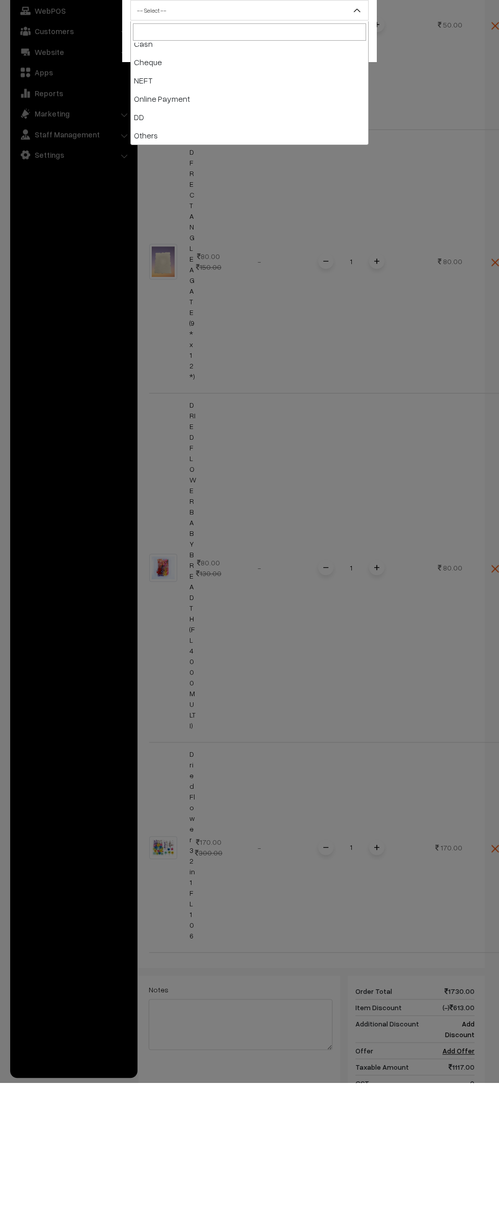
scroll to position [2689, 0]
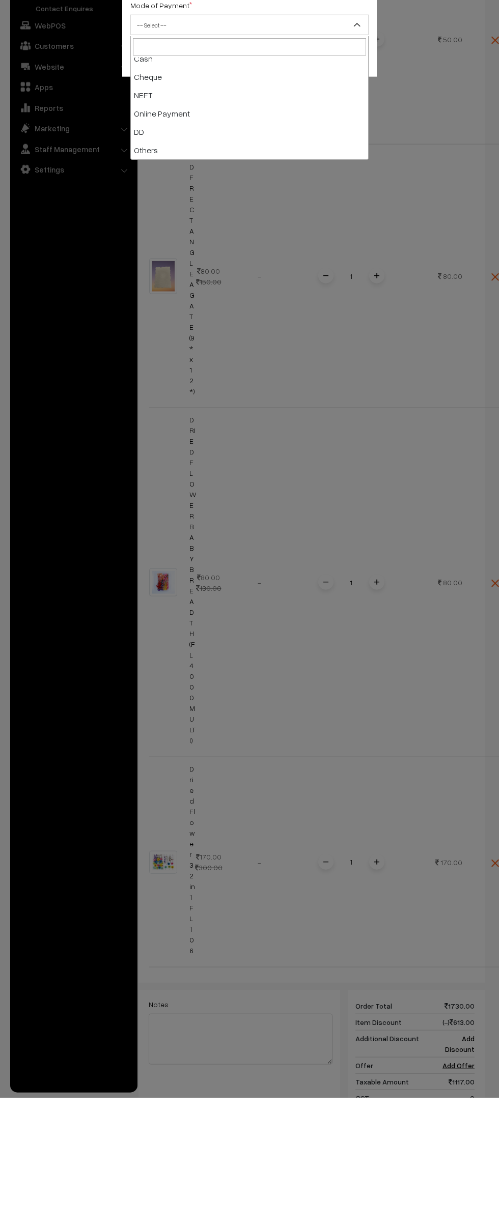
select select "5"
checkbox input "true"
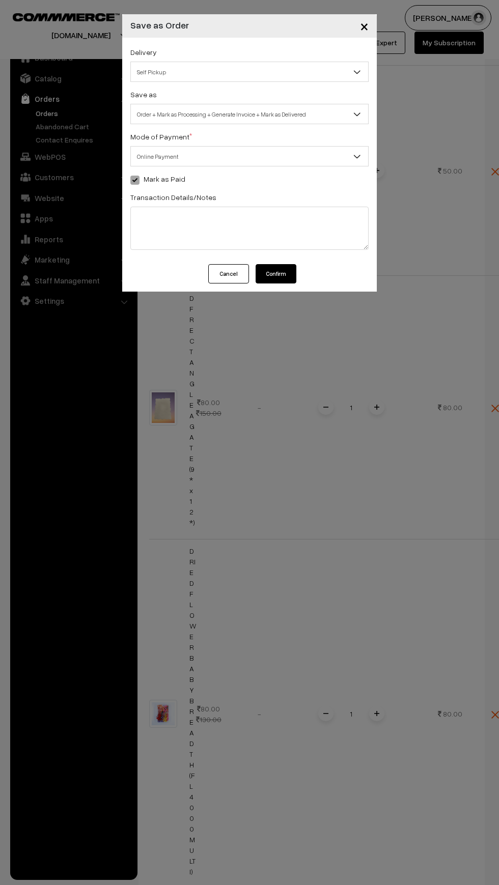
click at [180, 69] on span "Self Pickup" at bounding box center [249, 72] width 237 height 18
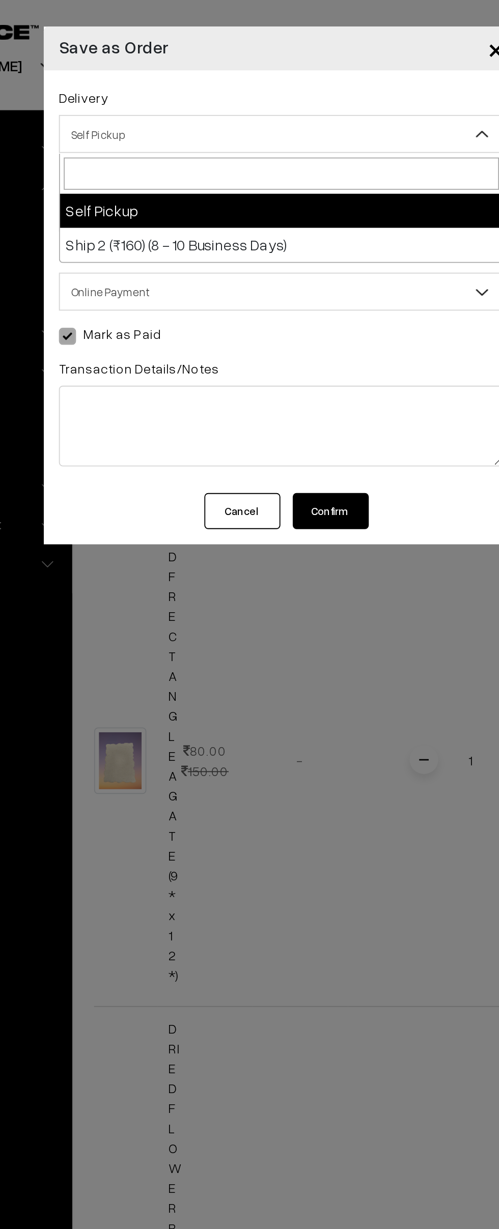
select select "SHI7"
select select "3"
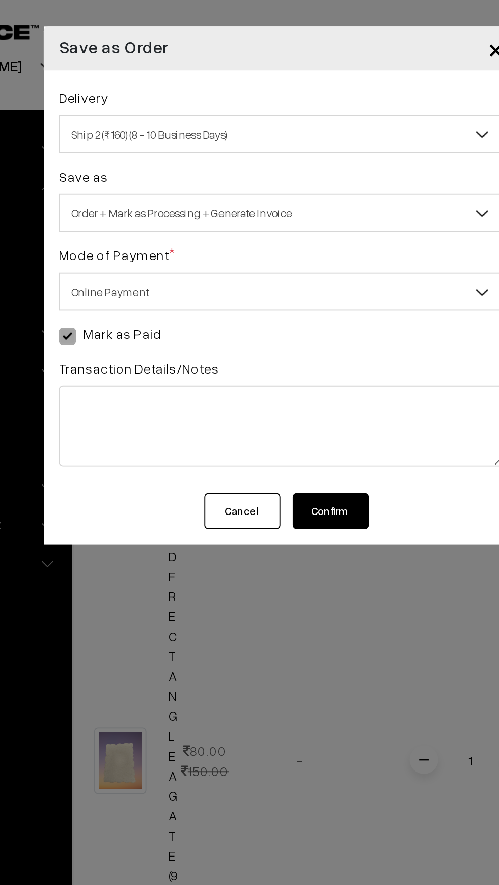
click at [282, 272] on button "Confirm" at bounding box center [276, 273] width 41 height 19
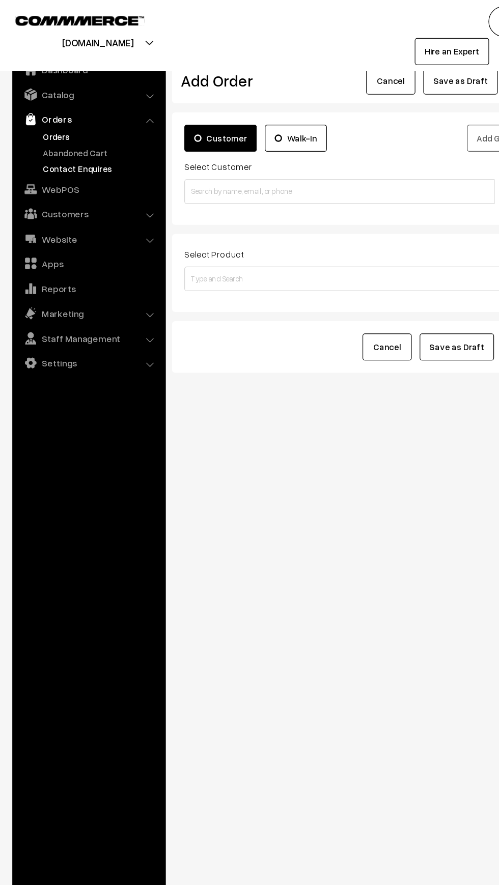
click at [42, 138] on link "Contact Enquires" at bounding box center [83, 139] width 101 height 11
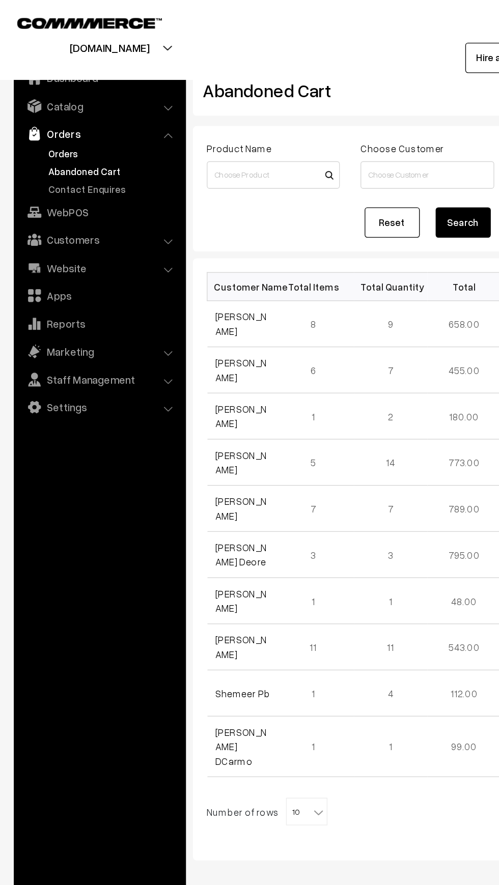
click at [41, 111] on link "Orders" at bounding box center [83, 113] width 101 height 11
